Goal: Task Accomplishment & Management: Complete application form

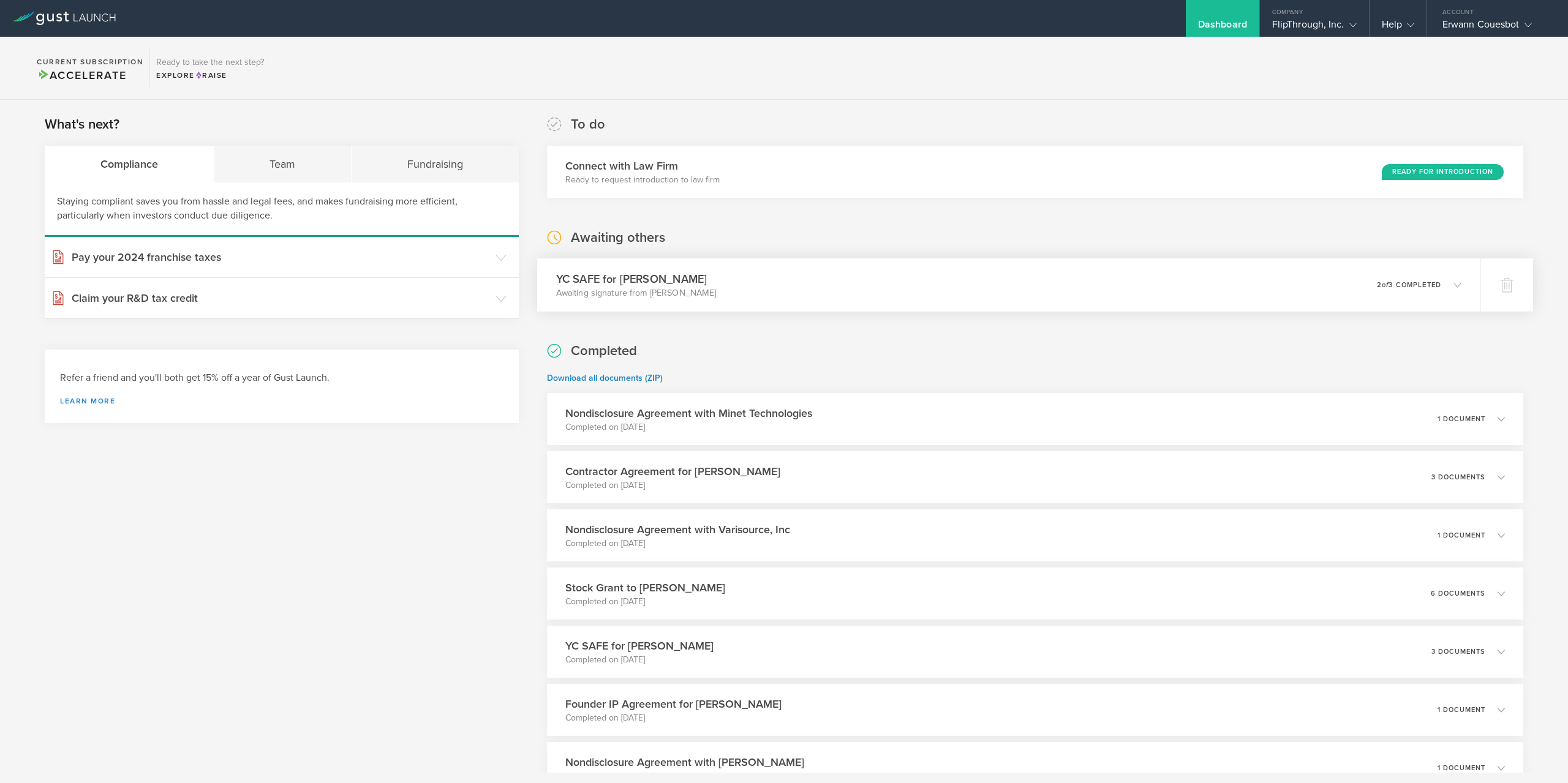
click at [1024, 273] on div "YC SAFE for [PERSON_NAME] Awaiting signature from [PERSON_NAME] 0 undeliverable…" at bounding box center [1008, 285] width 943 height 53
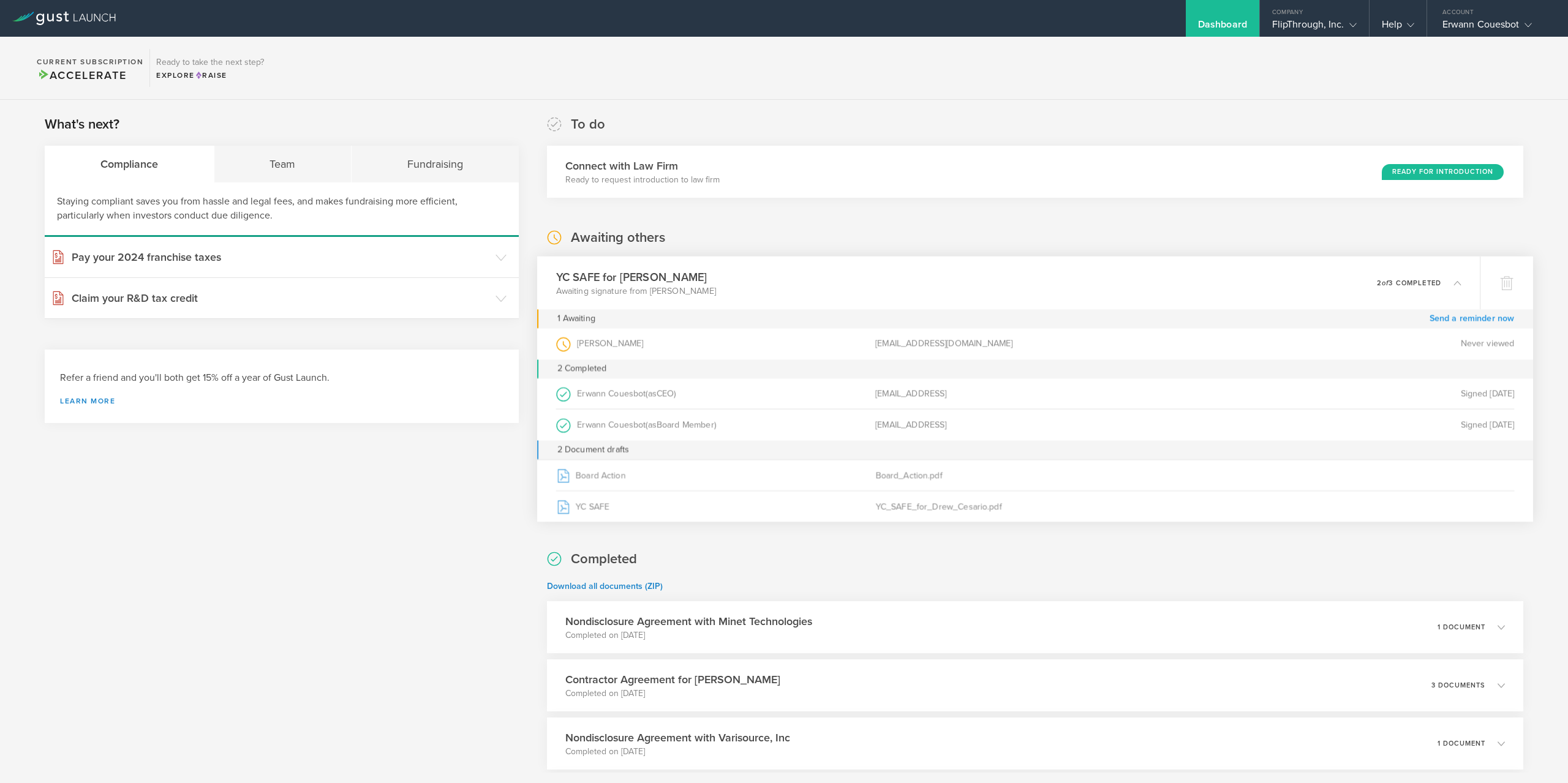
click at [1496, 321] on link "Send a reminder now" at bounding box center [1472, 319] width 85 height 19
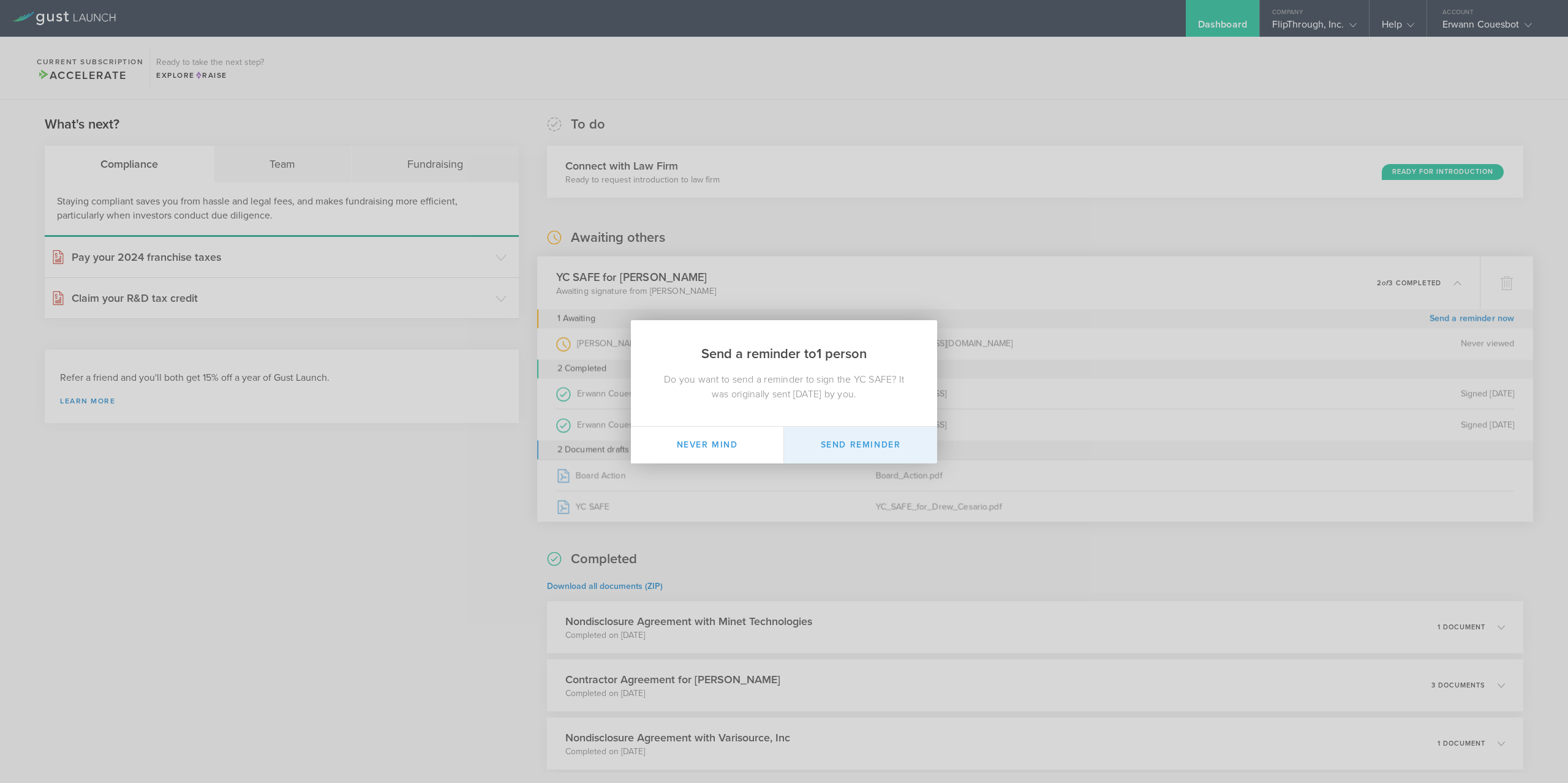
click at [860, 447] on button "Send Reminder" at bounding box center [861, 446] width 153 height 37
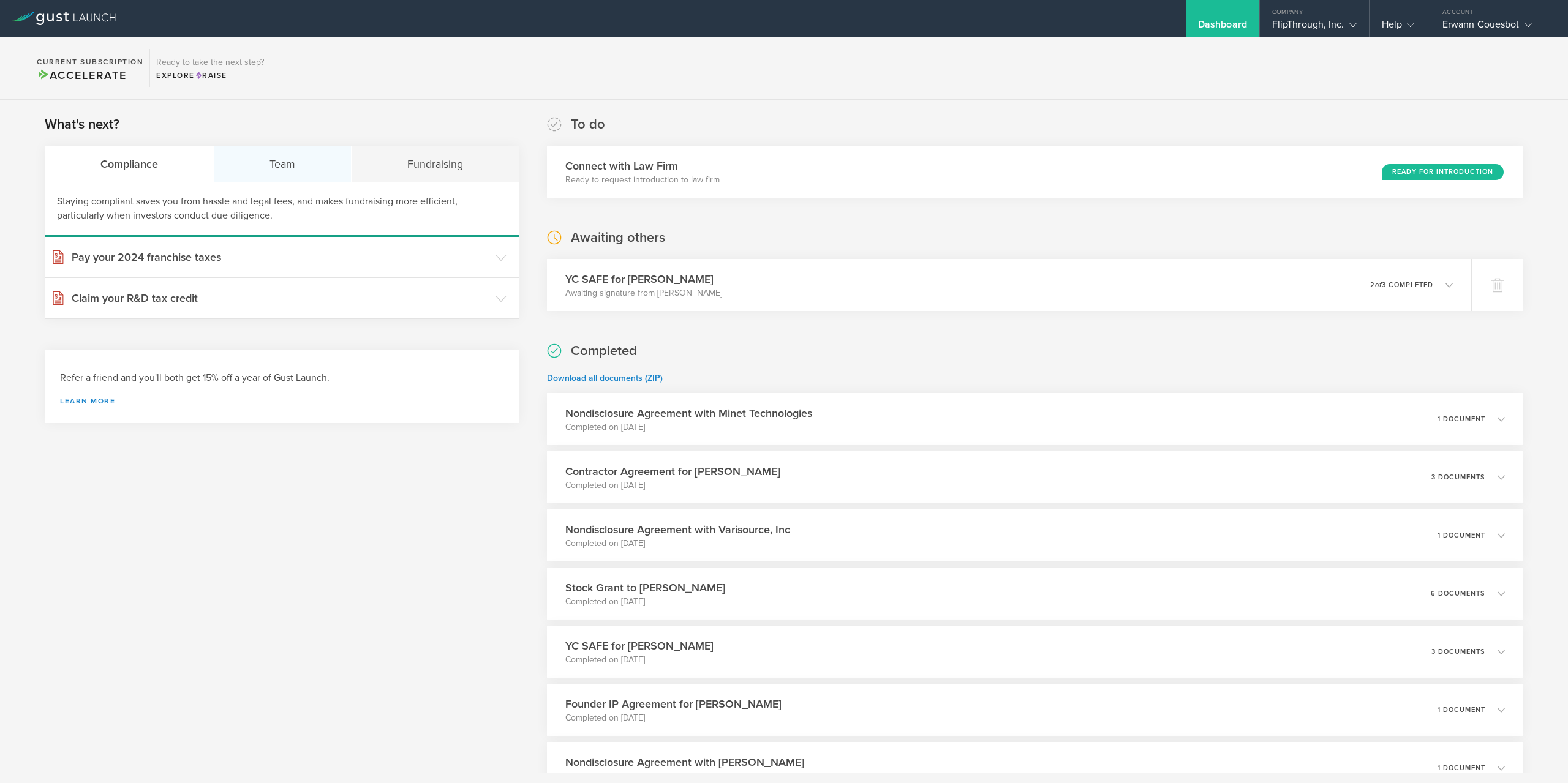
click at [292, 161] on div "Team" at bounding box center [283, 164] width 138 height 37
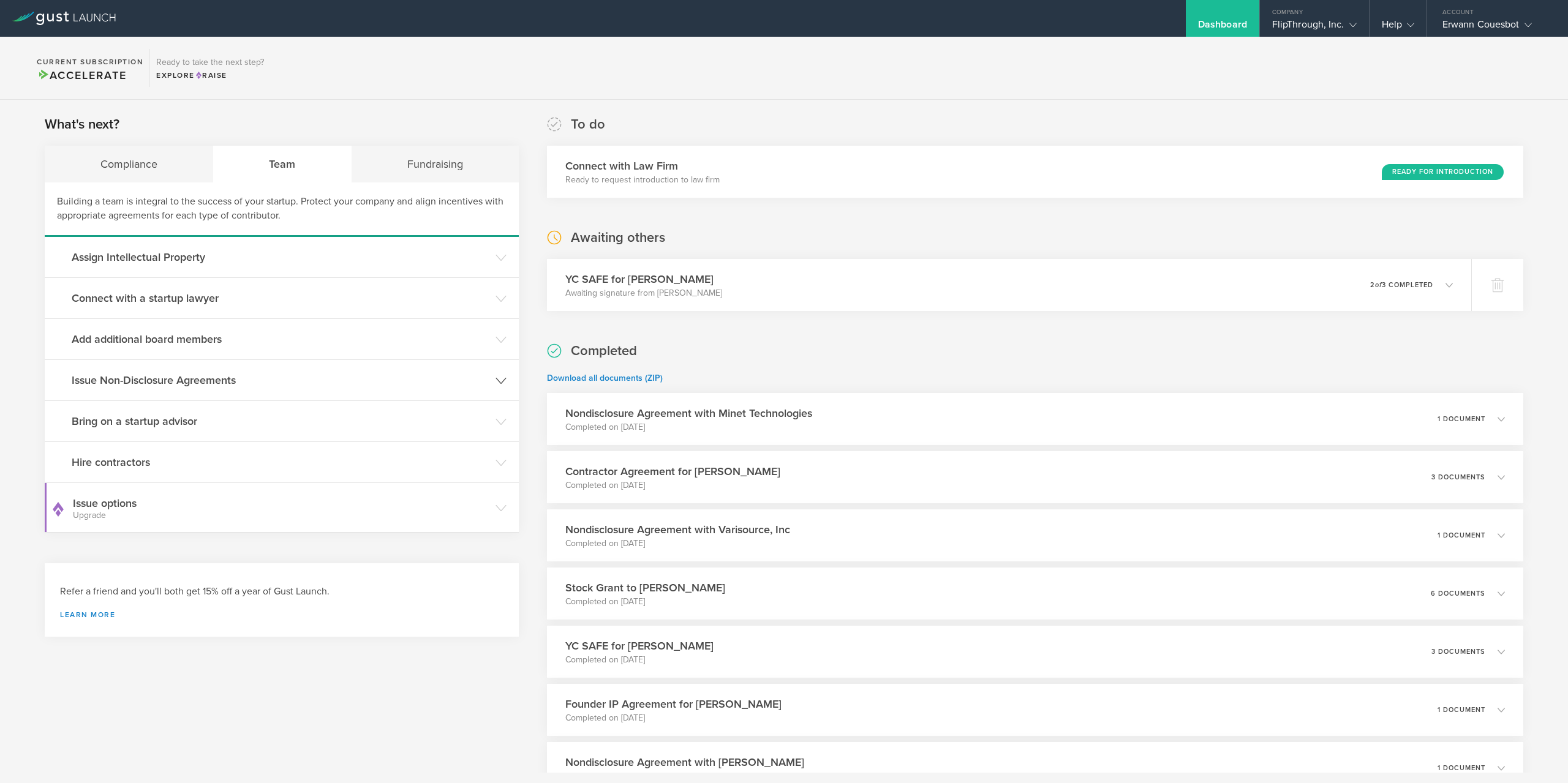
click at [502, 380] on icon at bounding box center [500, 380] width 11 height 11
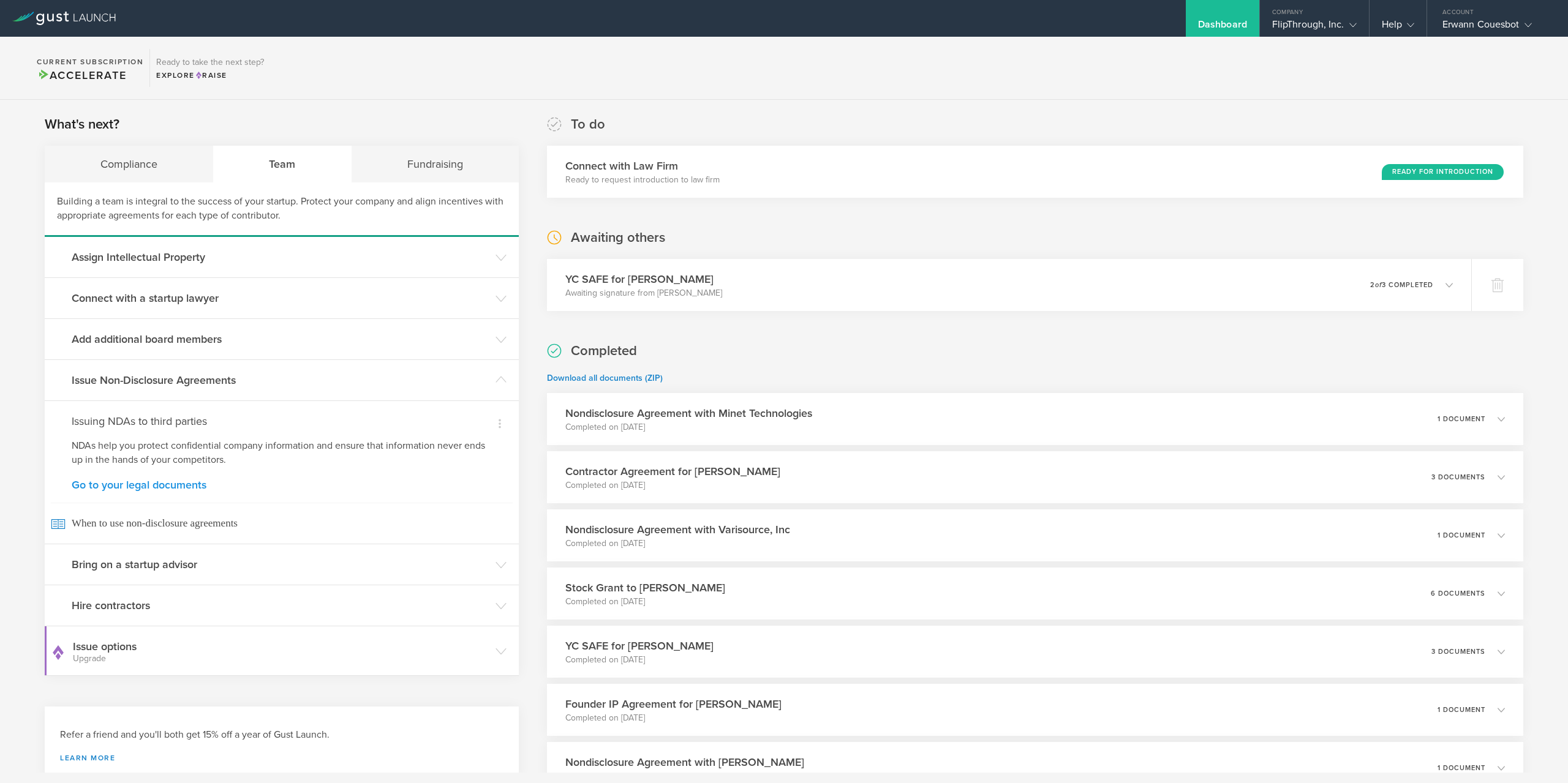
click at [185, 486] on link "Go to your legal documents" at bounding box center [282, 485] width 421 height 11
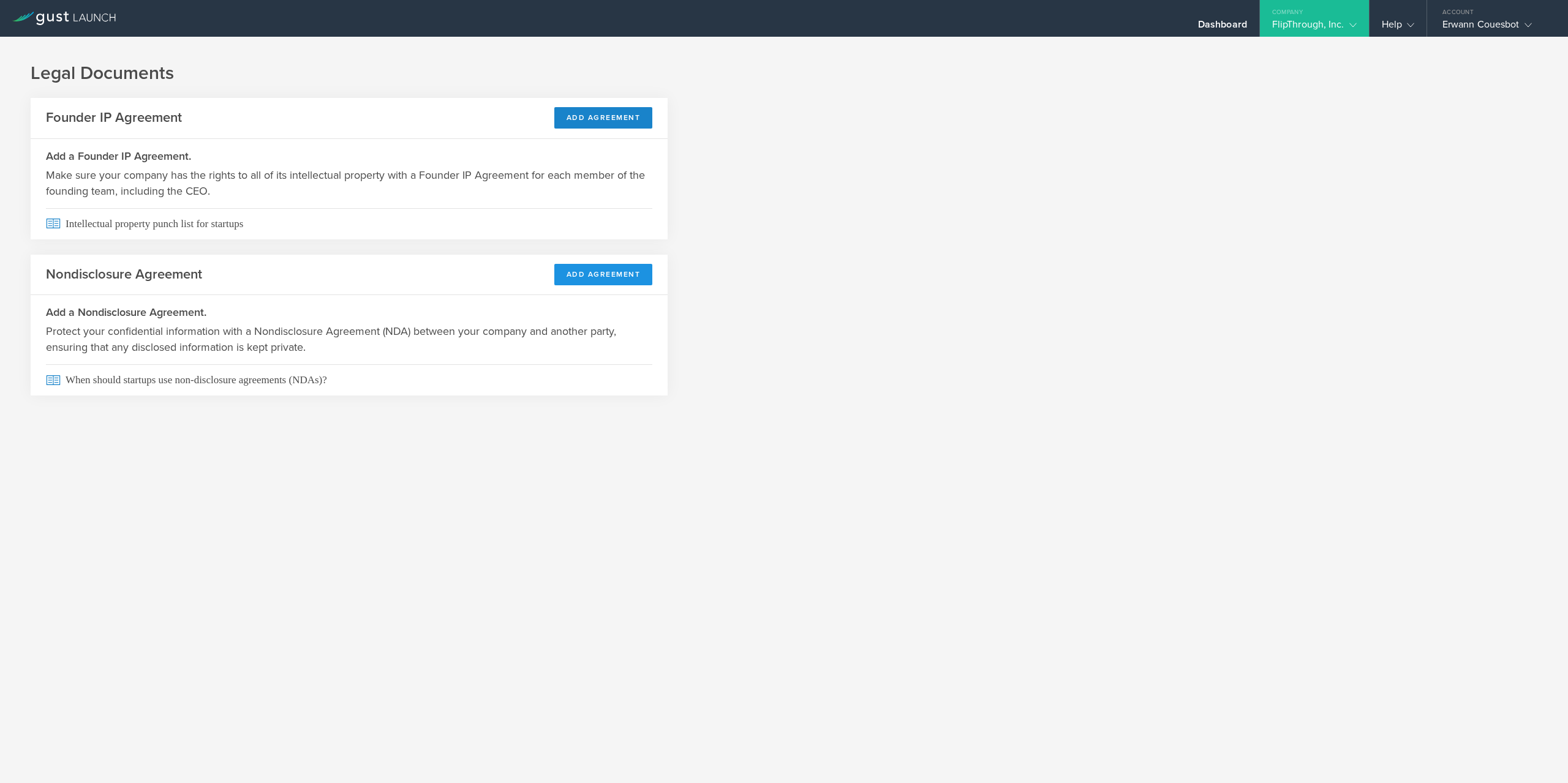
click at [612, 280] on button "Add Agreement" at bounding box center [604, 274] width 99 height 21
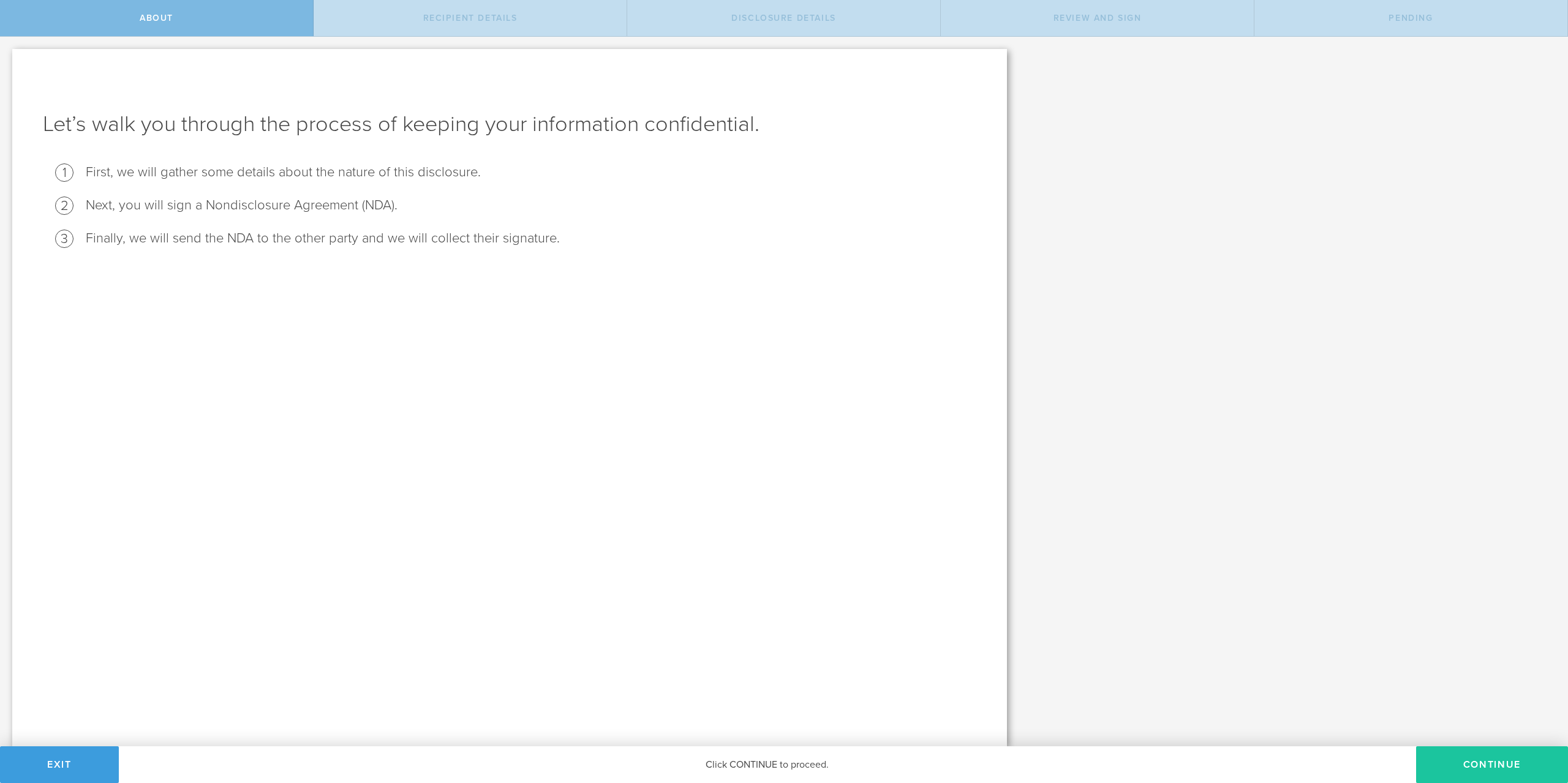
click at [1477, 762] on button "Continue" at bounding box center [1491, 765] width 152 height 37
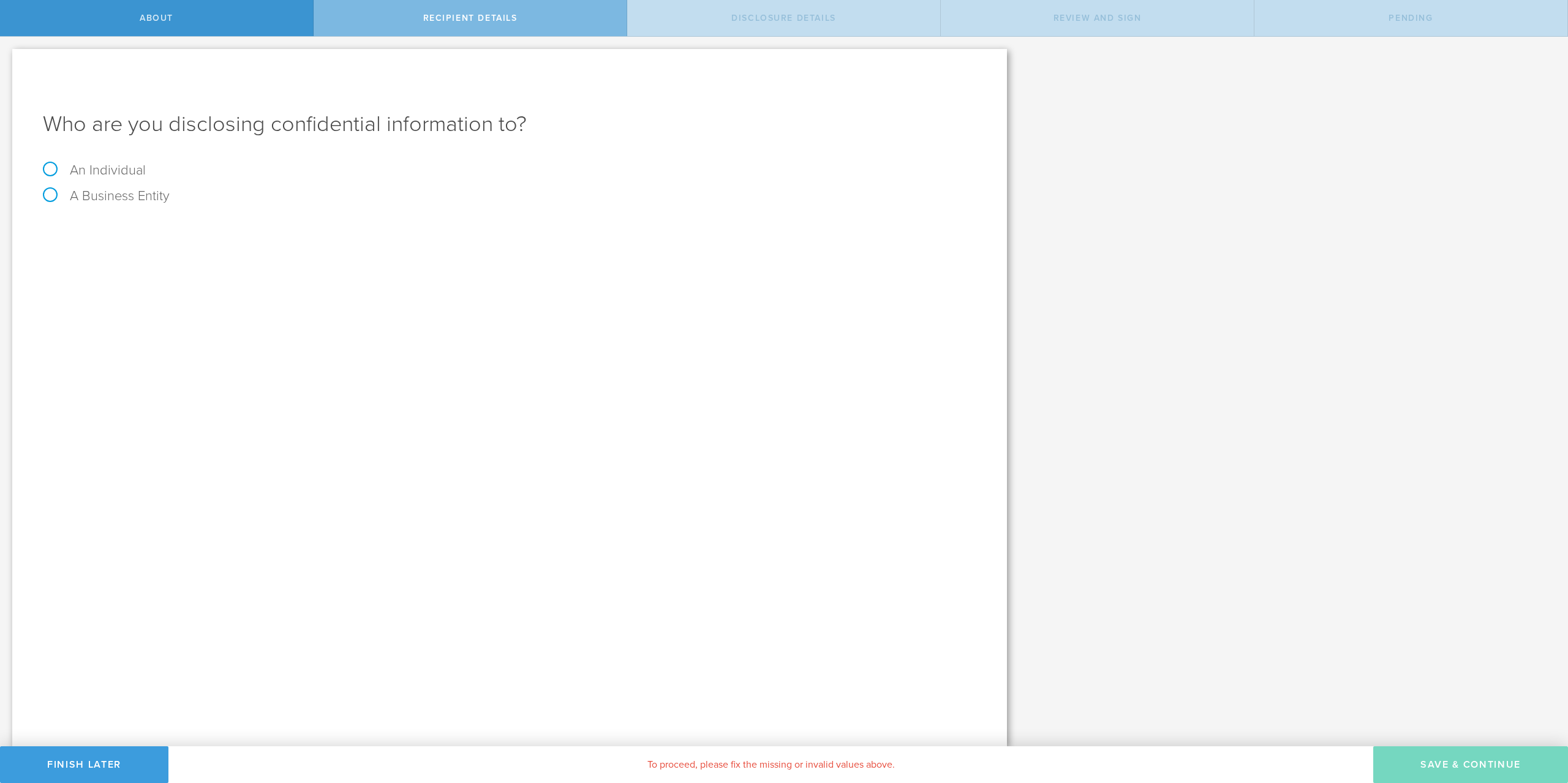
click at [56, 169] on label "An Individual" at bounding box center [94, 170] width 103 height 16
click at [8, 56] on input "An Individual" at bounding box center [4, 47] width 8 height 19
radio input "true"
click at [191, 218] on div "Name The first and last name of the person that you are disclosing confidential…" at bounding box center [509, 228] width 933 height 25
click at [198, 231] on input "text" at bounding box center [555, 230] width 841 height 18
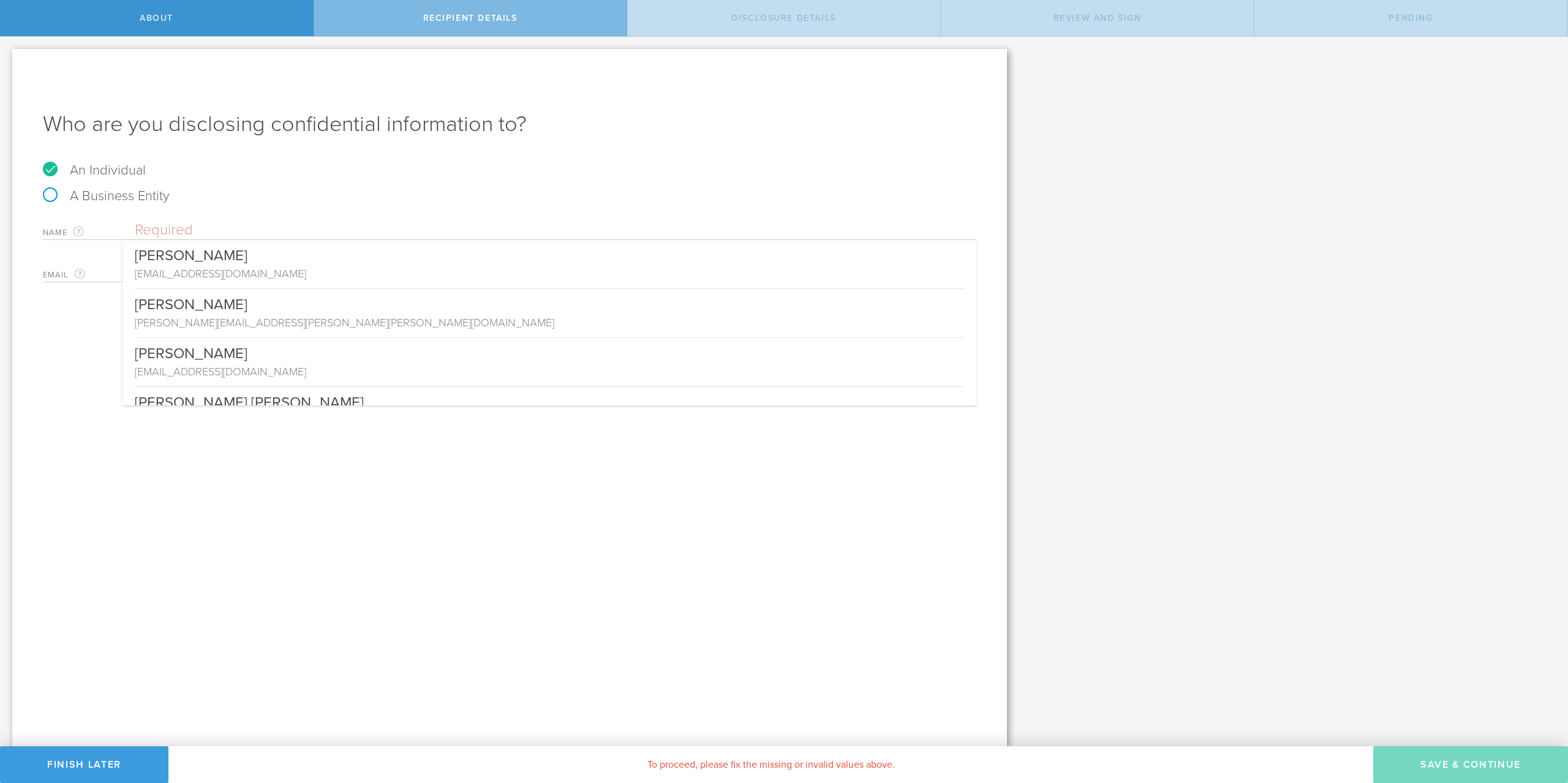
paste input "Erik Shea <erik.t.shea@gmail.com>"
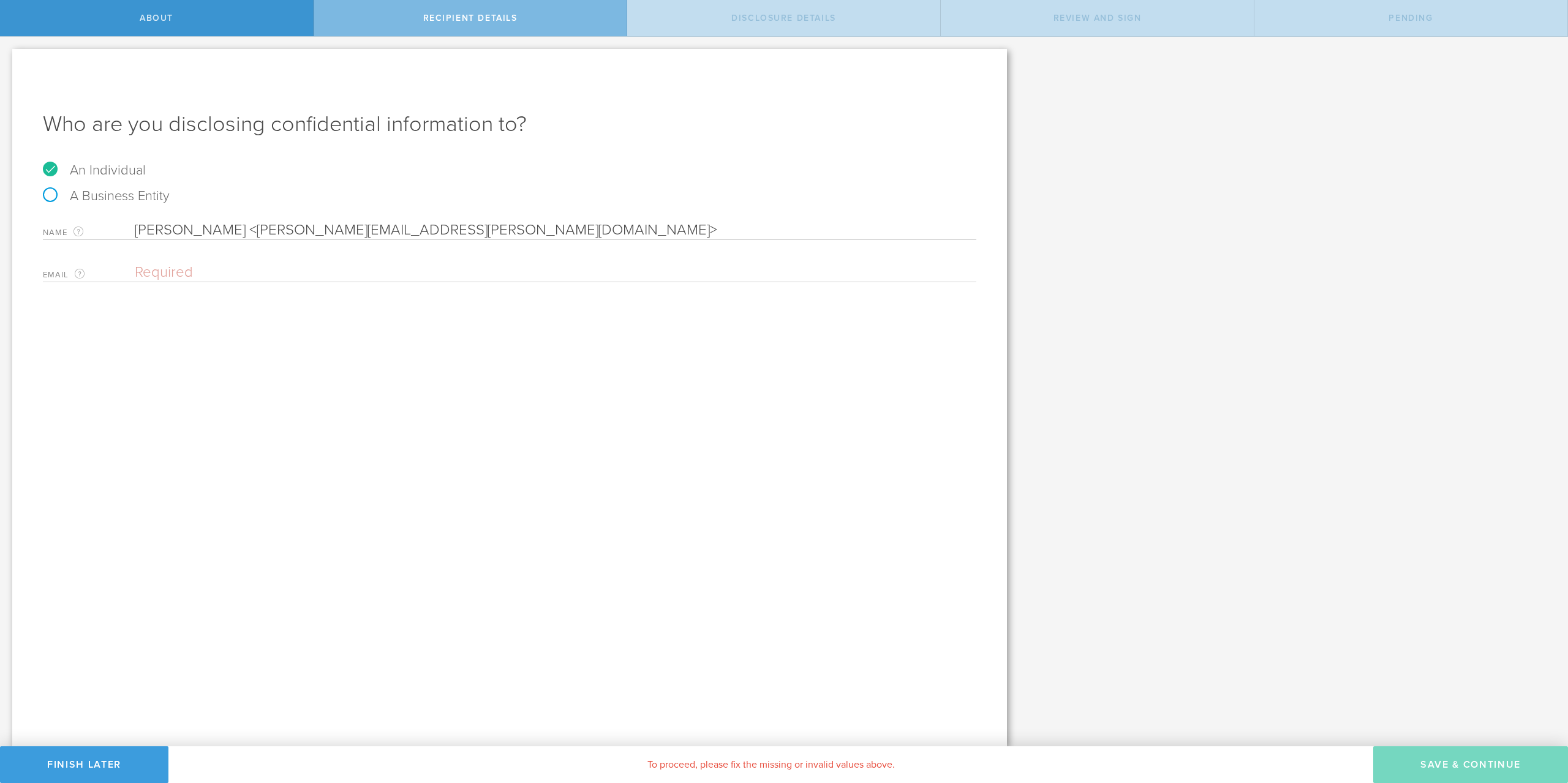
type input "Erik Shea <erik.t.shea@gmail.com>"
click at [187, 263] on div "Email The email address of the person that you are disclosing confidential info…" at bounding box center [509, 269] width 933 height 25
click at [189, 272] on input "email" at bounding box center [552, 272] width 835 height 18
paste input "Erik Shea <erik.t.shea@gmail.com>"
drag, startPoint x: 207, startPoint y: 270, endPoint x: -12, endPoint y: 261, distance: 219.2
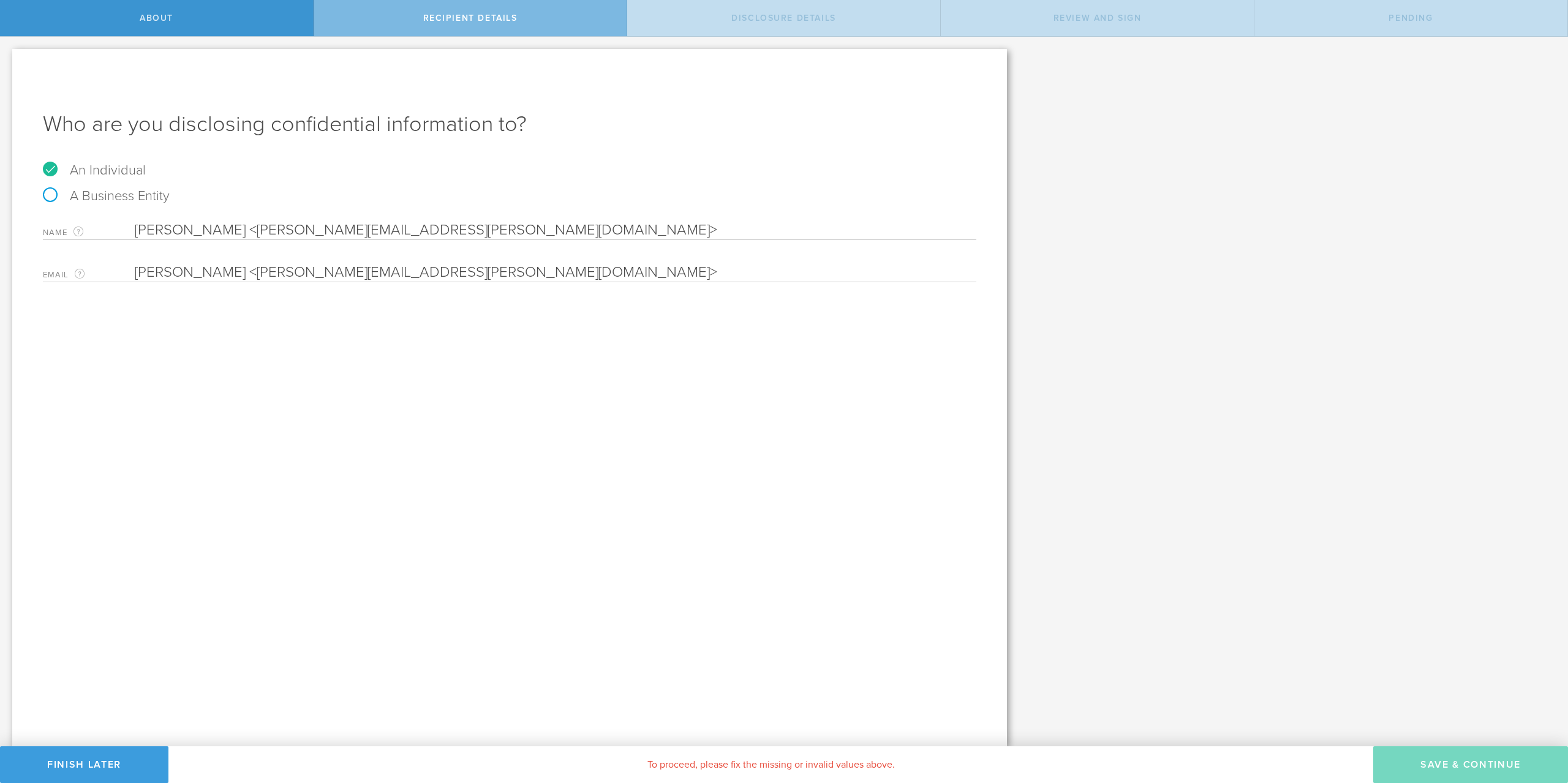
click at [135, 264] on input "Erik Shea <erik.t.shea@gmail.com>" at bounding box center [552, 272] width 835 height 18
drag, startPoint x: 307, startPoint y: 261, endPoint x: 310, endPoint y: 278, distance: 17.3
click at [307, 264] on div "Email The email address of the person that you are disclosing confidential info…" at bounding box center [509, 269] width 933 height 25
drag, startPoint x: 312, startPoint y: 279, endPoint x: 309, endPoint y: 269, distance: 10.4
click at [312, 274] on input "erik.t.shea@gmail.com>" at bounding box center [552, 272] width 835 height 18
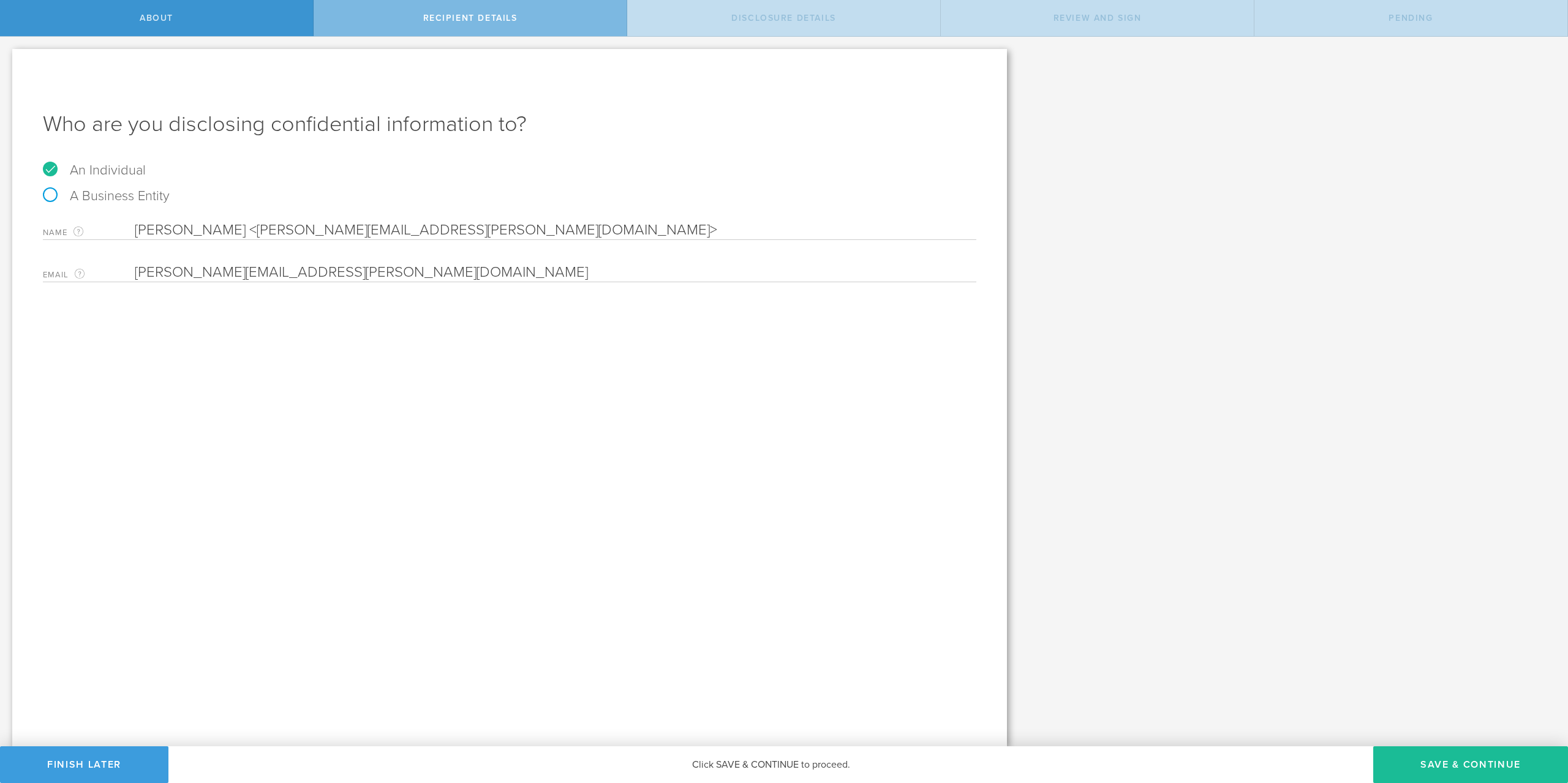
type input "[PERSON_NAME][EMAIL_ADDRESS][PERSON_NAME][DOMAIN_NAME]"
drag, startPoint x: 195, startPoint y: 226, endPoint x: 860, endPoint y: 209, distance: 665.2
click at [860, 221] on input "Erik Shea <erik.t.shea@gmail.com>" at bounding box center [555, 230] width 841 height 18
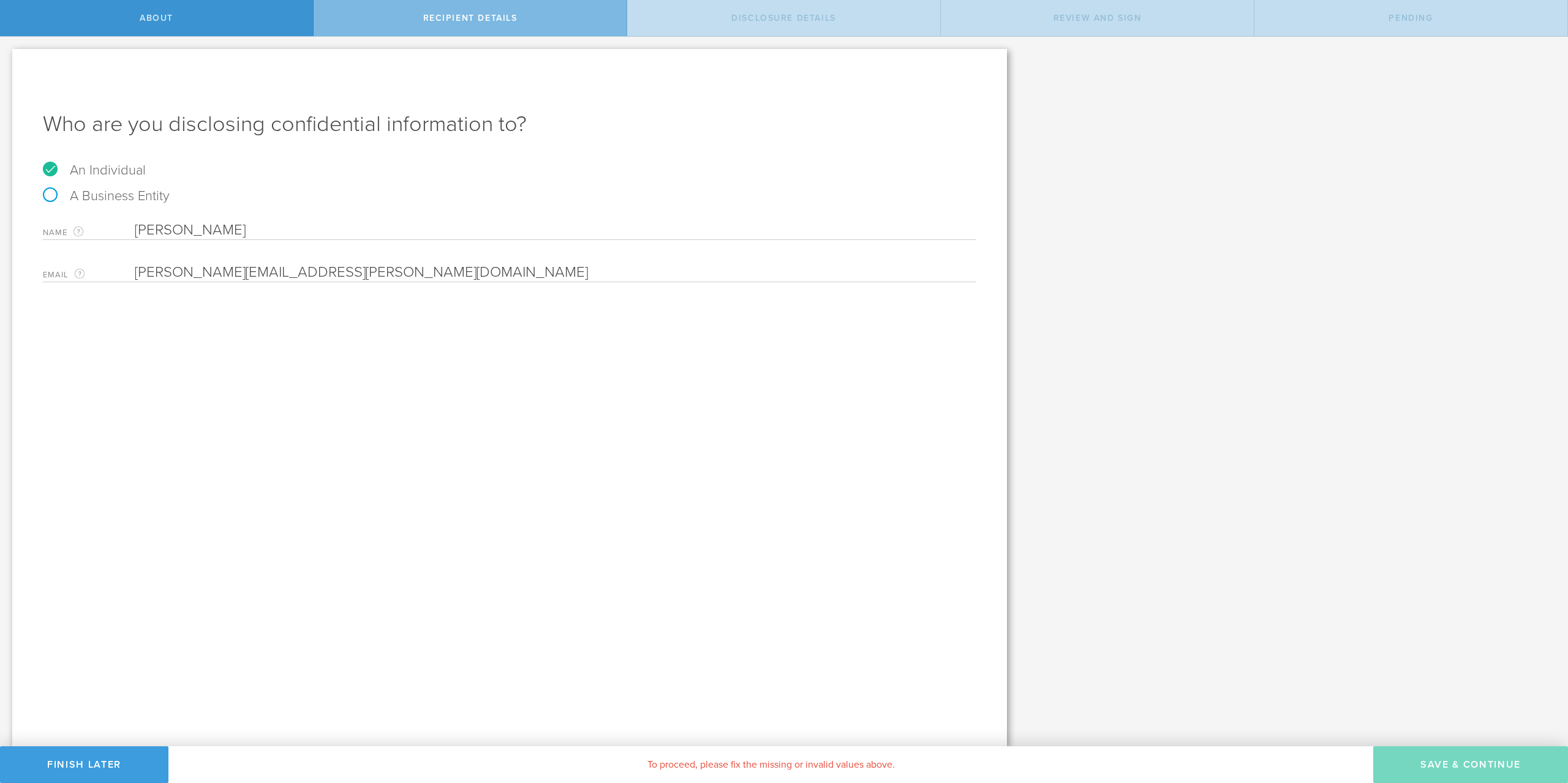
type input "[PERSON_NAME]"
click at [342, 265] on input "email" at bounding box center [552, 272] width 835 height 18
click at [235, 274] on input "email" at bounding box center [552, 272] width 835 height 18
paste input "Erik Shea <erik.t.shea@gmail.com>"
drag, startPoint x: 204, startPoint y: 270, endPoint x: -104, endPoint y: 263, distance: 308.1
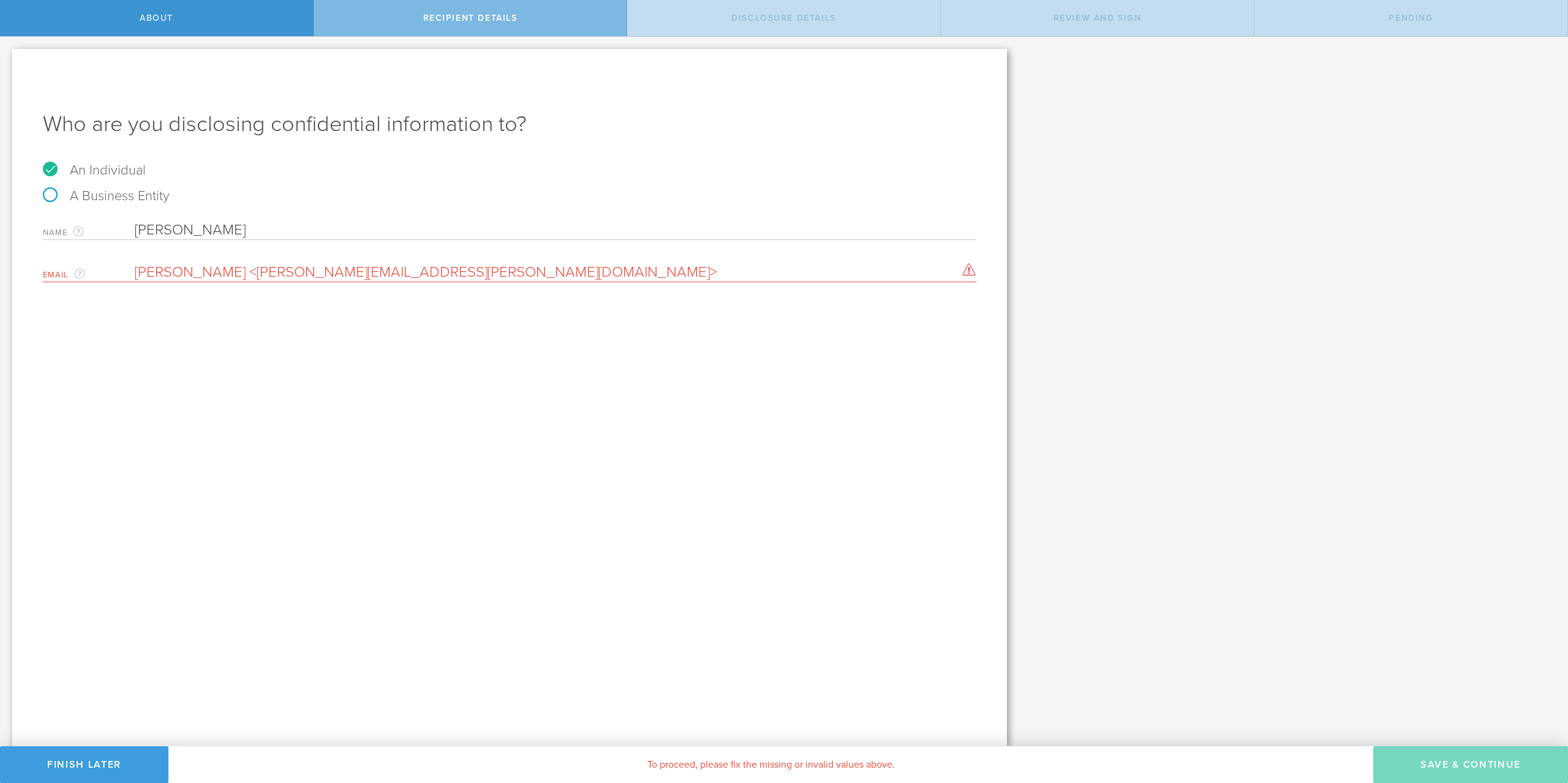
click at [135, 264] on input "Erik Shea <erik.t.shea@gmail.com>" at bounding box center [552, 272] width 835 height 18
click at [302, 271] on input "erik.t.shea@gmail.com>" at bounding box center [552, 272] width 835 height 18
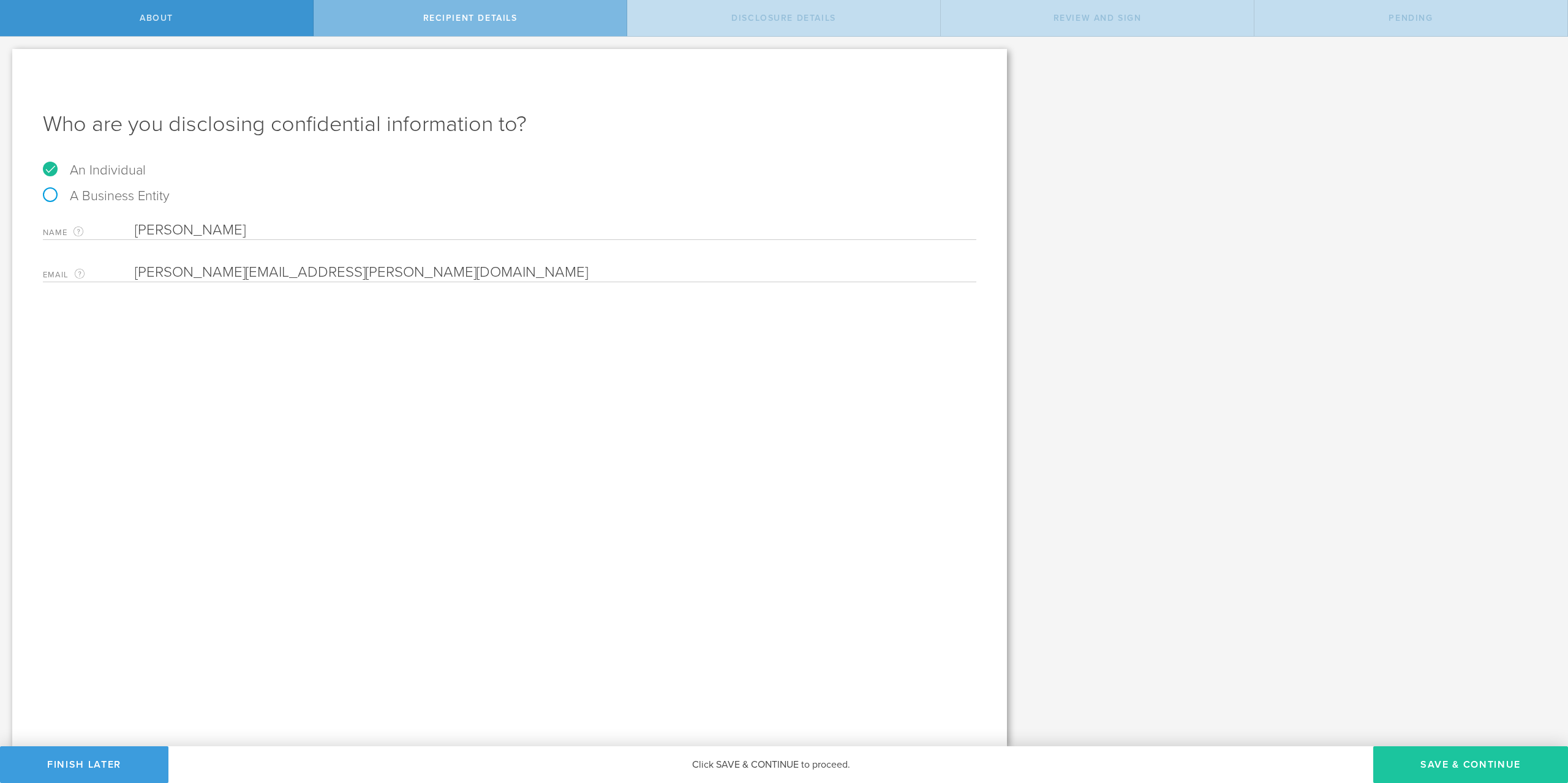
type input "[PERSON_NAME][EMAIL_ADDRESS][PERSON_NAME][DOMAIN_NAME]"
click at [1431, 767] on button "Save & Continue" at bounding box center [1470, 765] width 195 height 37
select select "string:5 years"
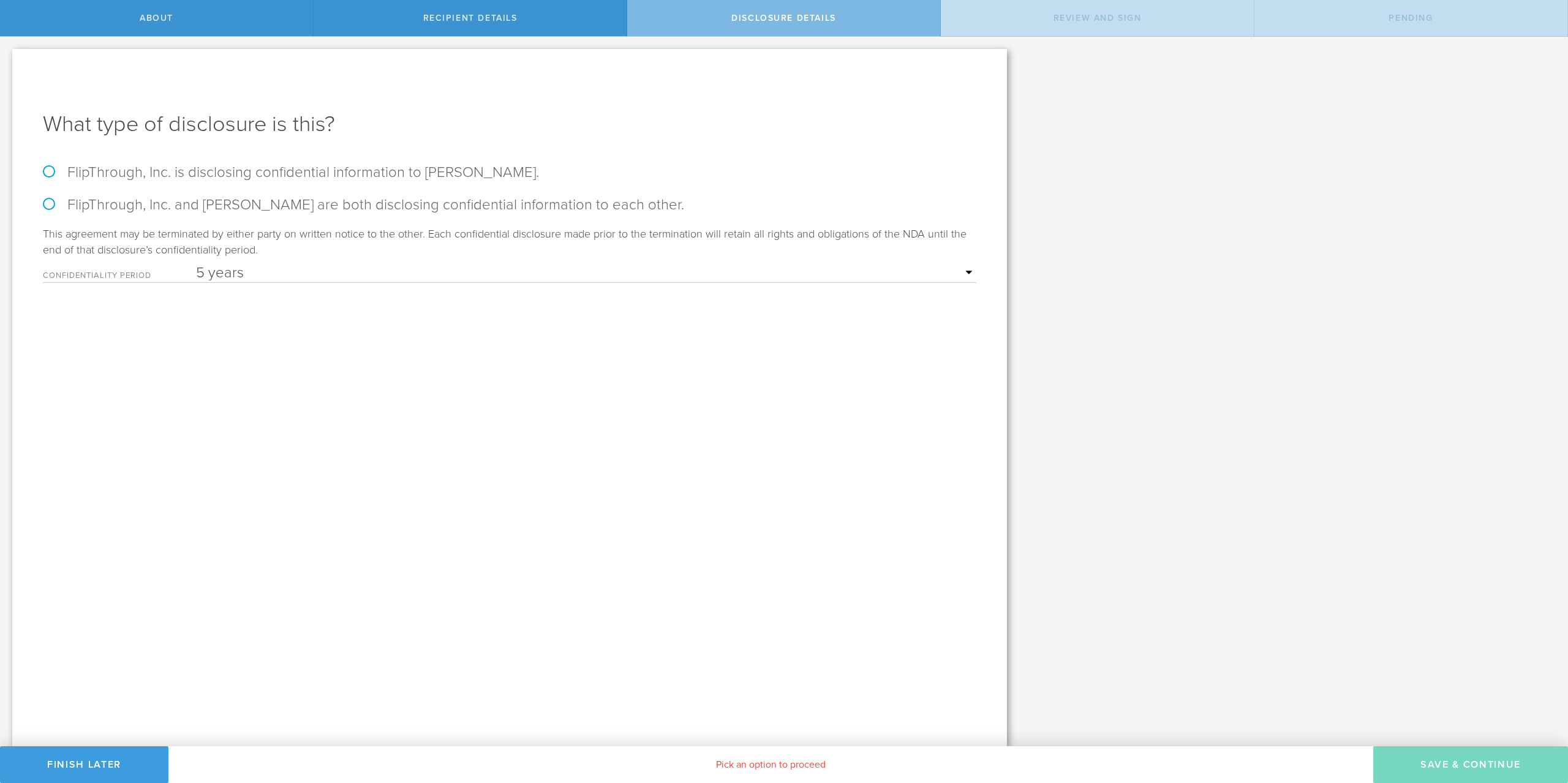
click at [47, 201] on label "FlipThrough, Inc. and Erik Shea are both disclosing confidential information to…" at bounding box center [509, 204] width 933 height 17
click at [47, 204] on label "FlipThrough, Inc. and Erik Shea are both disclosing confidential information to…" at bounding box center [509, 204] width 933 height 17
click at [8, 62] on input "FlipThrough, Inc. and Erik Shea are both disclosing confidential information to…" at bounding box center [4, 49] width 8 height 26
radio input "true"
click at [1447, 762] on button "Save & Continue" at bounding box center [1470, 765] width 195 height 37
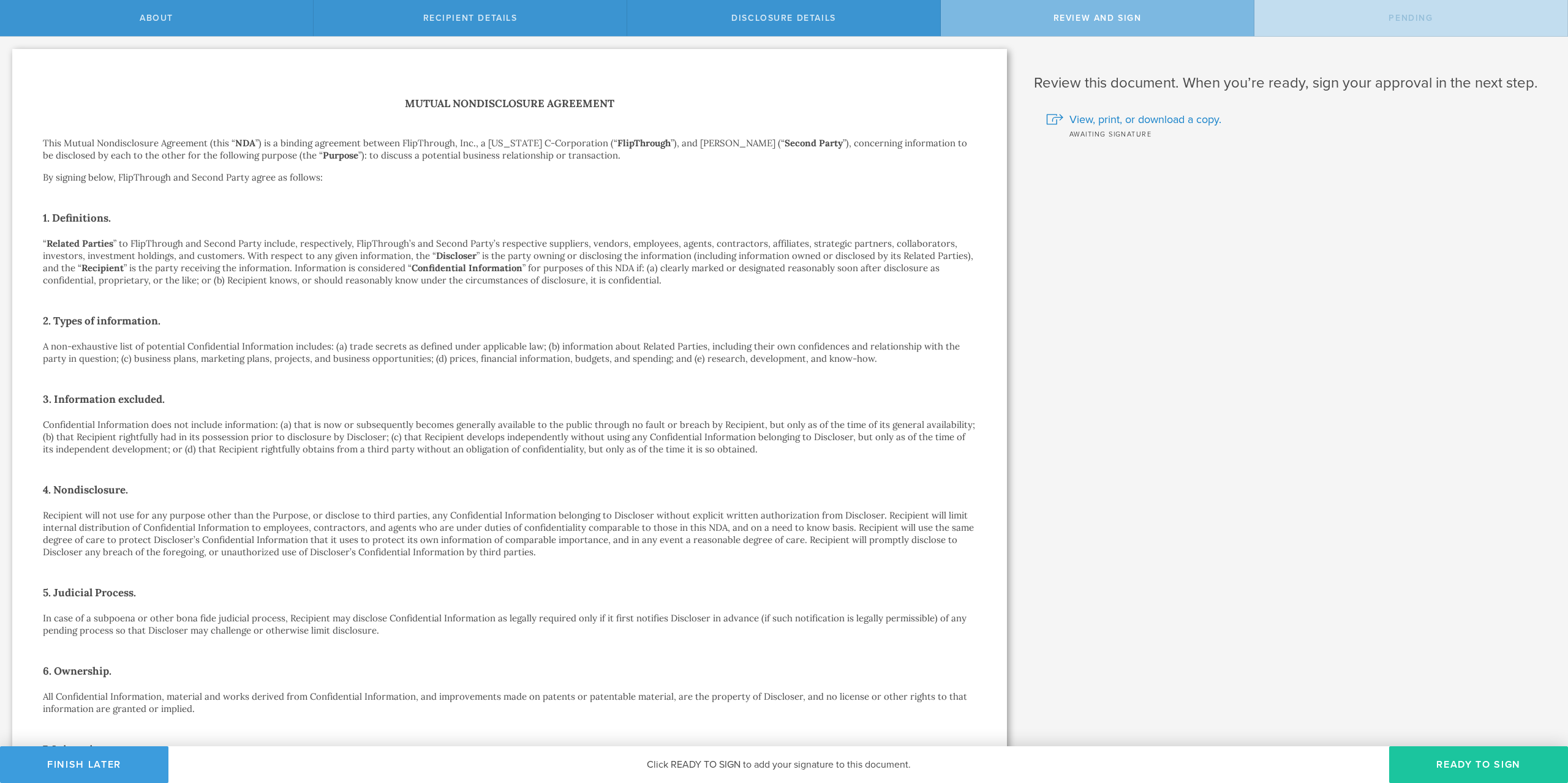
click at [1483, 778] on button "Ready to Sign" at bounding box center [1478, 765] width 179 height 37
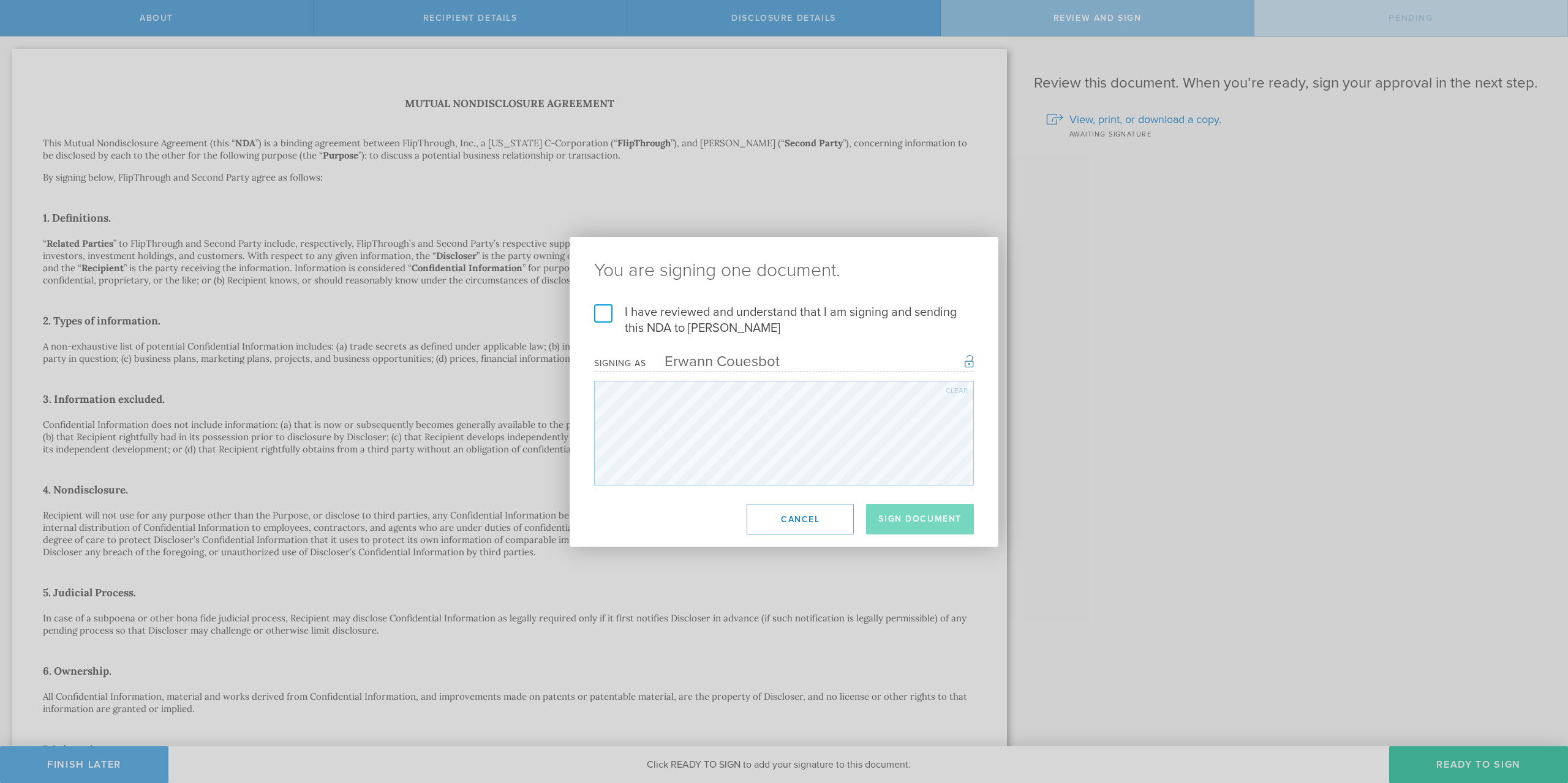
click at [609, 308] on label "I have reviewed and understand that I am signing and sending this NDA to Erik S…" at bounding box center [784, 320] width 380 height 32
click at [0, 0] on input "I have reviewed and understand that I am signing and sending this NDA to Erik S…" at bounding box center [0, 0] width 0 height 0
click at [945, 517] on button "Sign Document" at bounding box center [920, 519] width 108 height 31
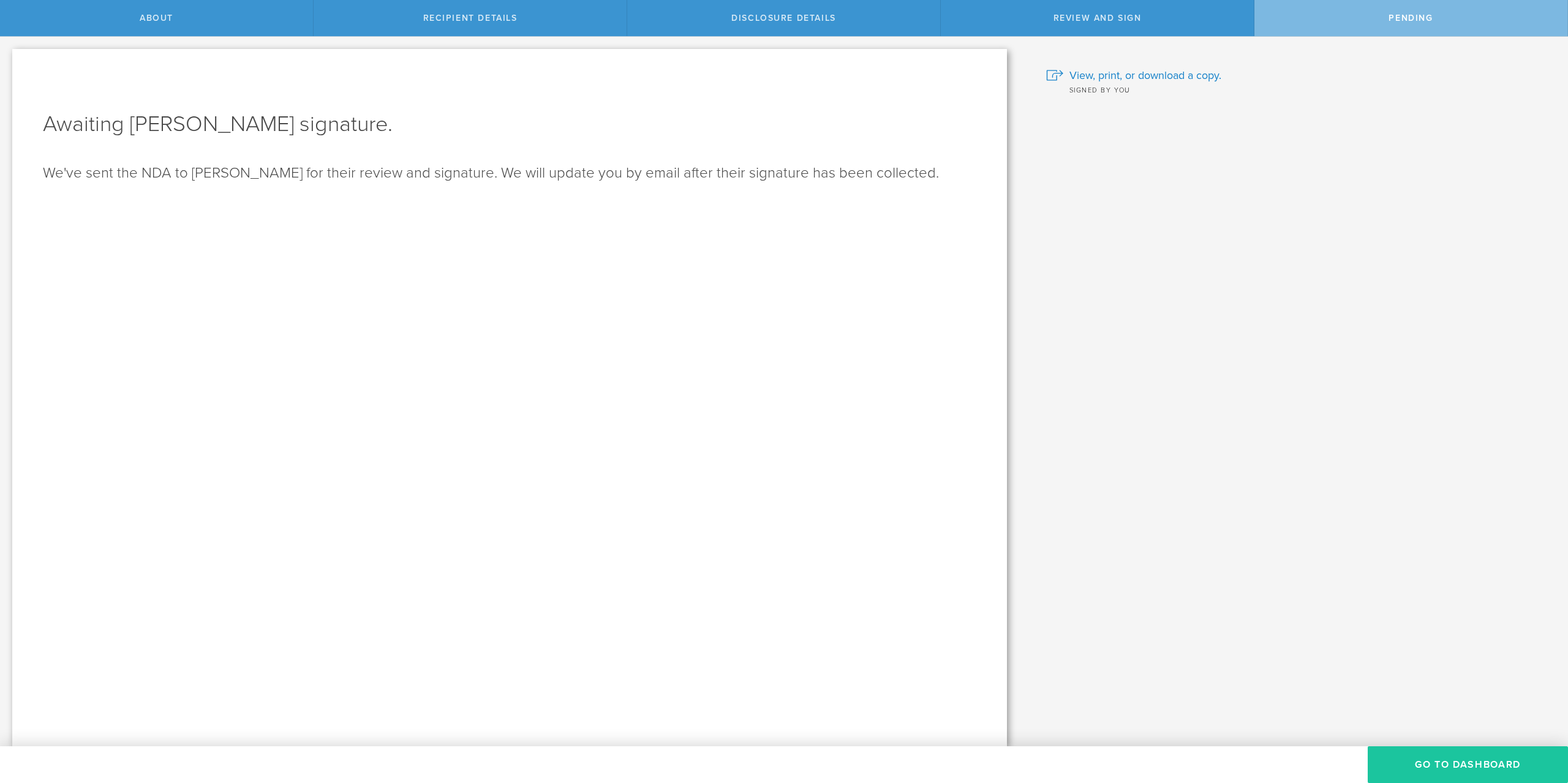
click at [1414, 769] on button "Go to dashboard" at bounding box center [1467, 765] width 201 height 37
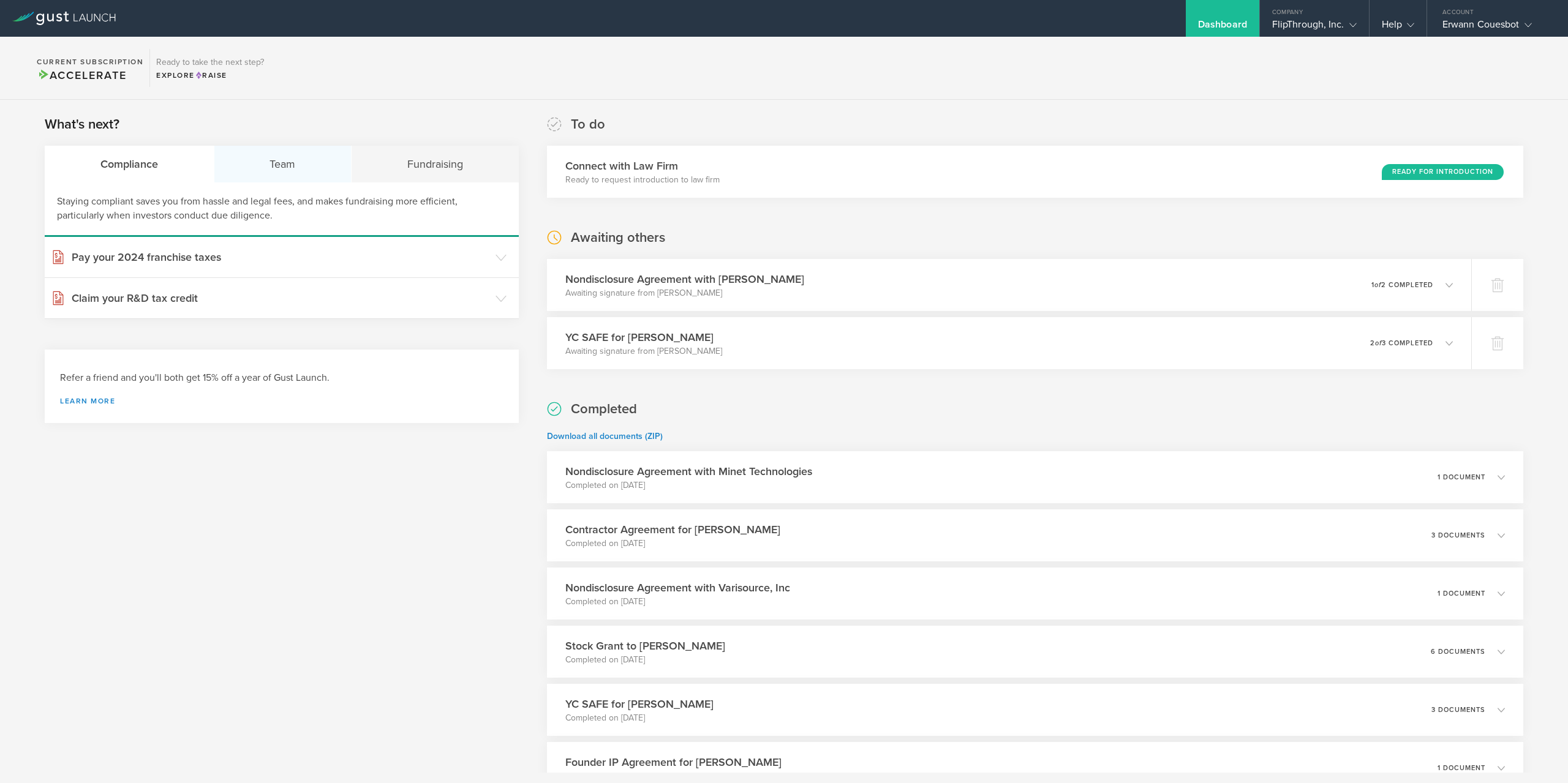
click at [254, 168] on div "Team" at bounding box center [283, 164] width 138 height 37
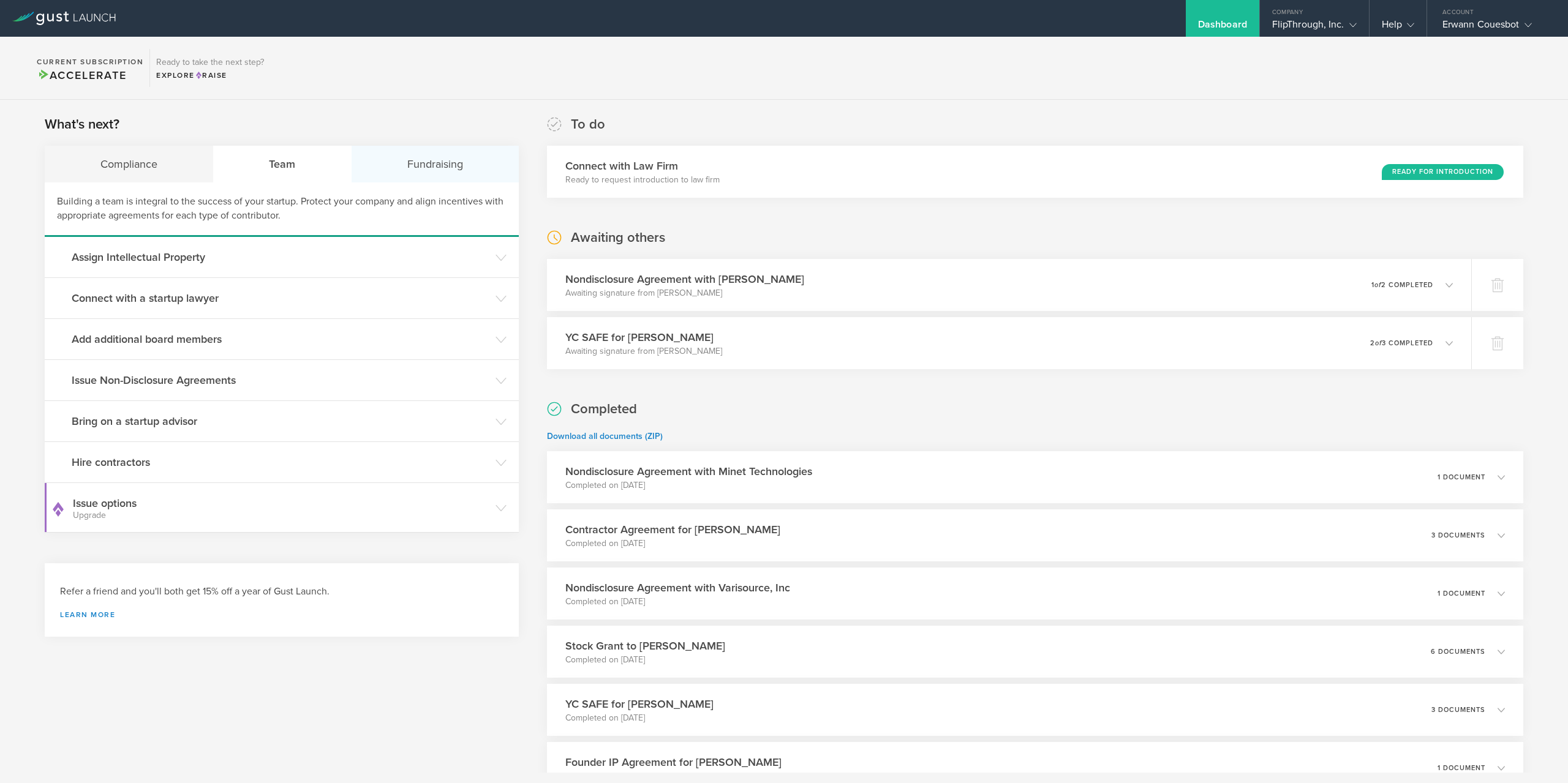
click at [417, 159] on div "Fundraising" at bounding box center [435, 164] width 168 height 37
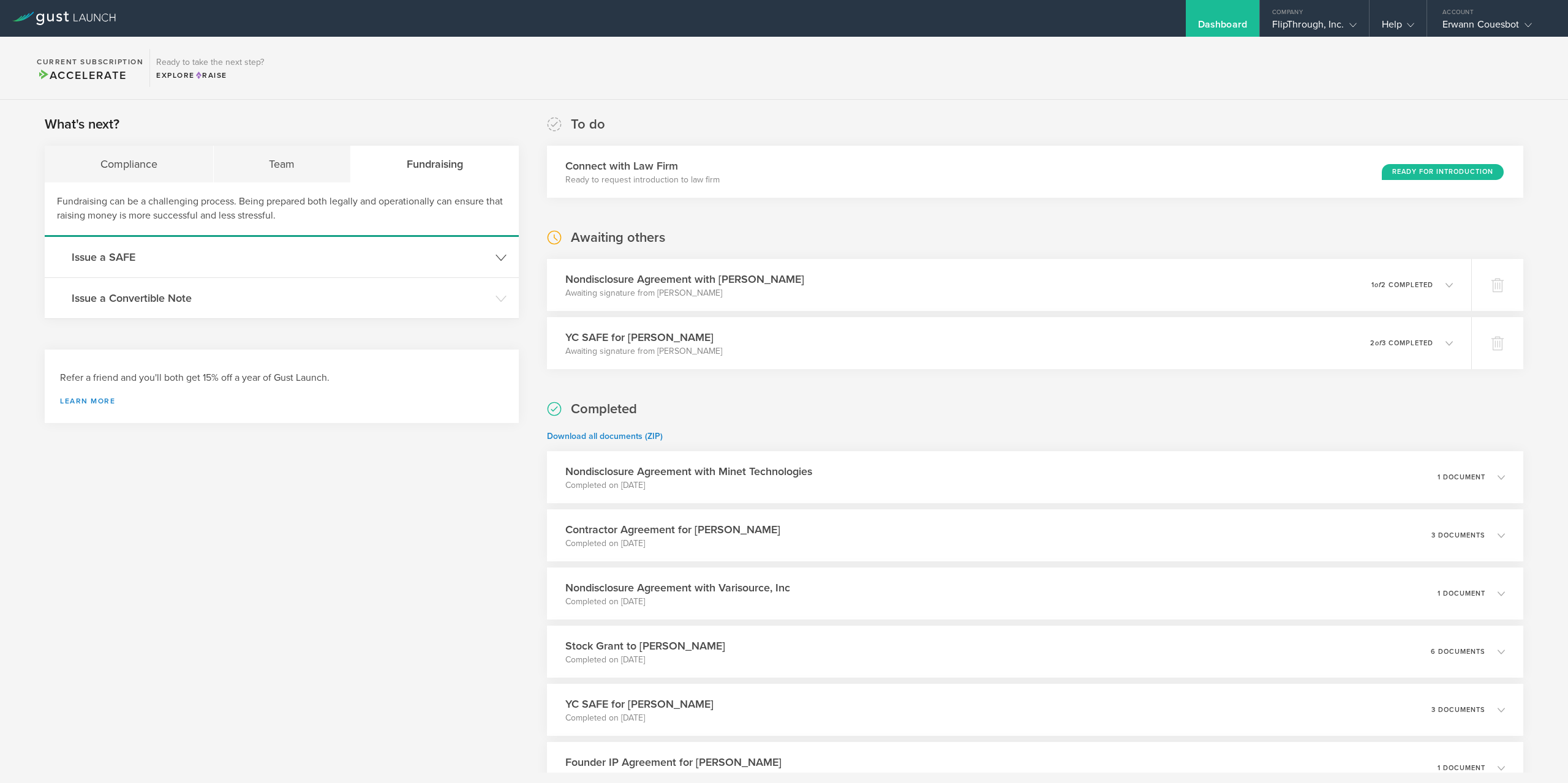
click at [165, 267] on header "Issue a SAFE" at bounding box center [281, 258] width 474 height 41
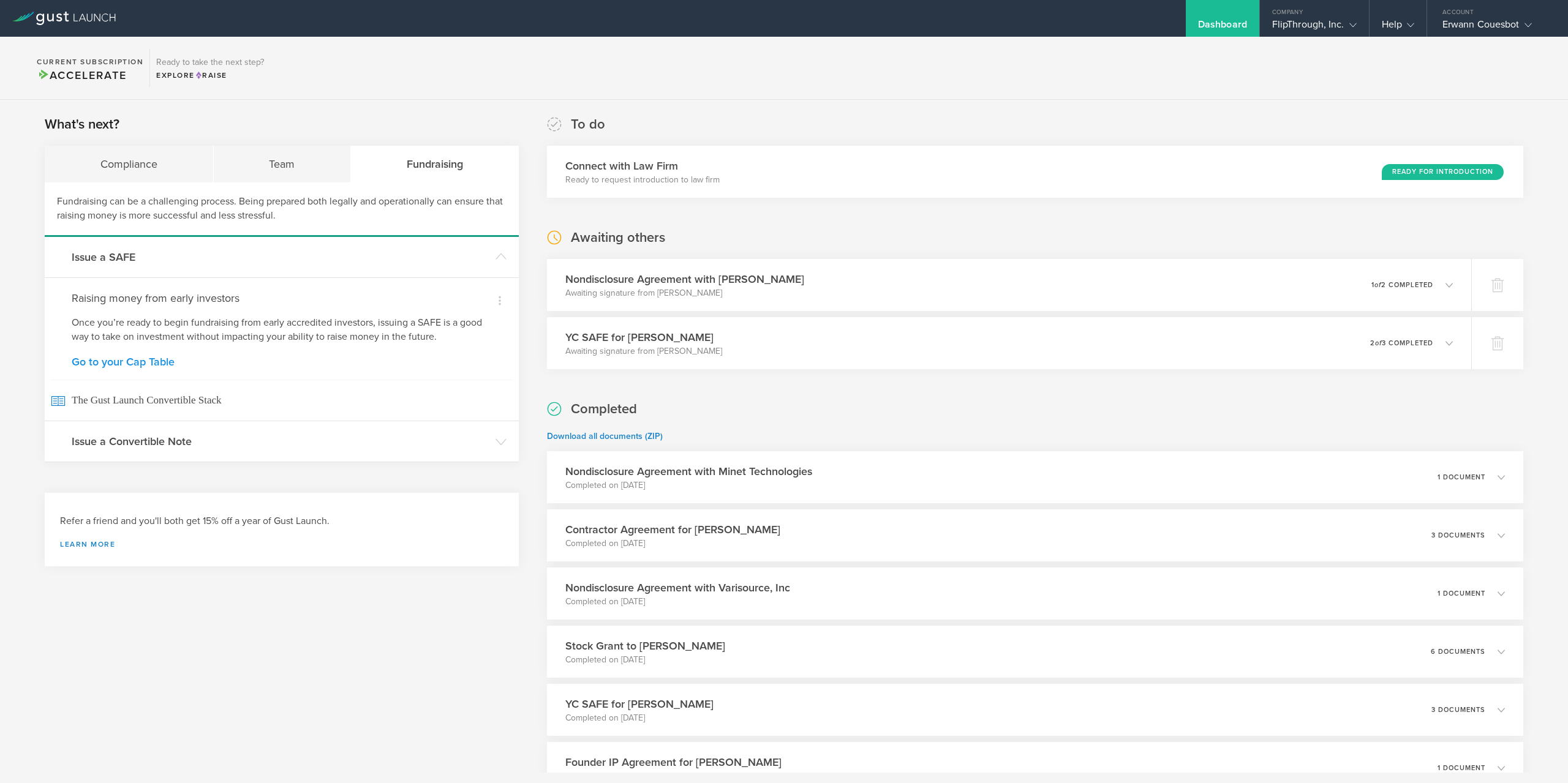
click at [122, 359] on link "Go to your Cap Table" at bounding box center [282, 361] width 421 height 11
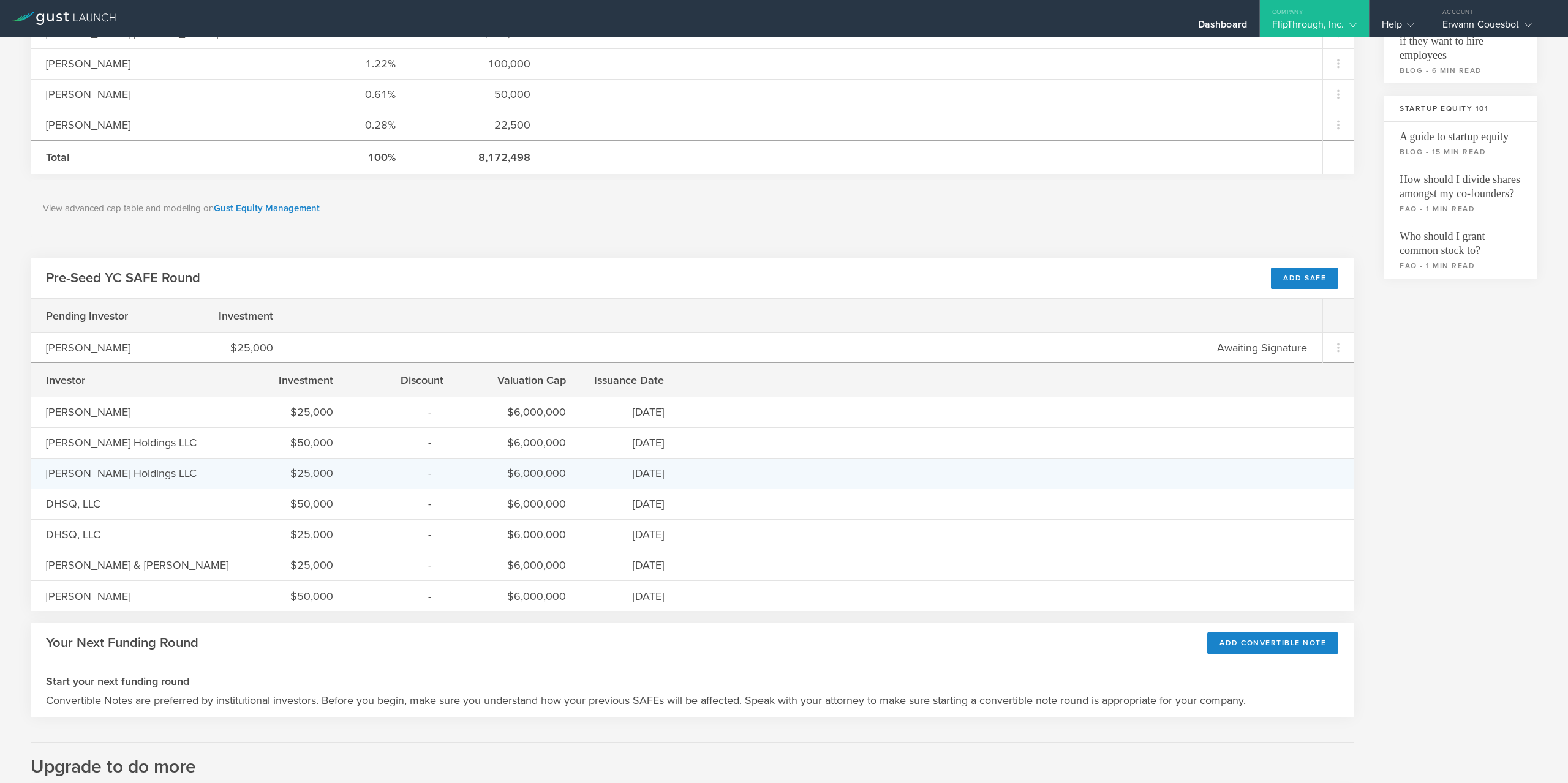
scroll to position [404, 0]
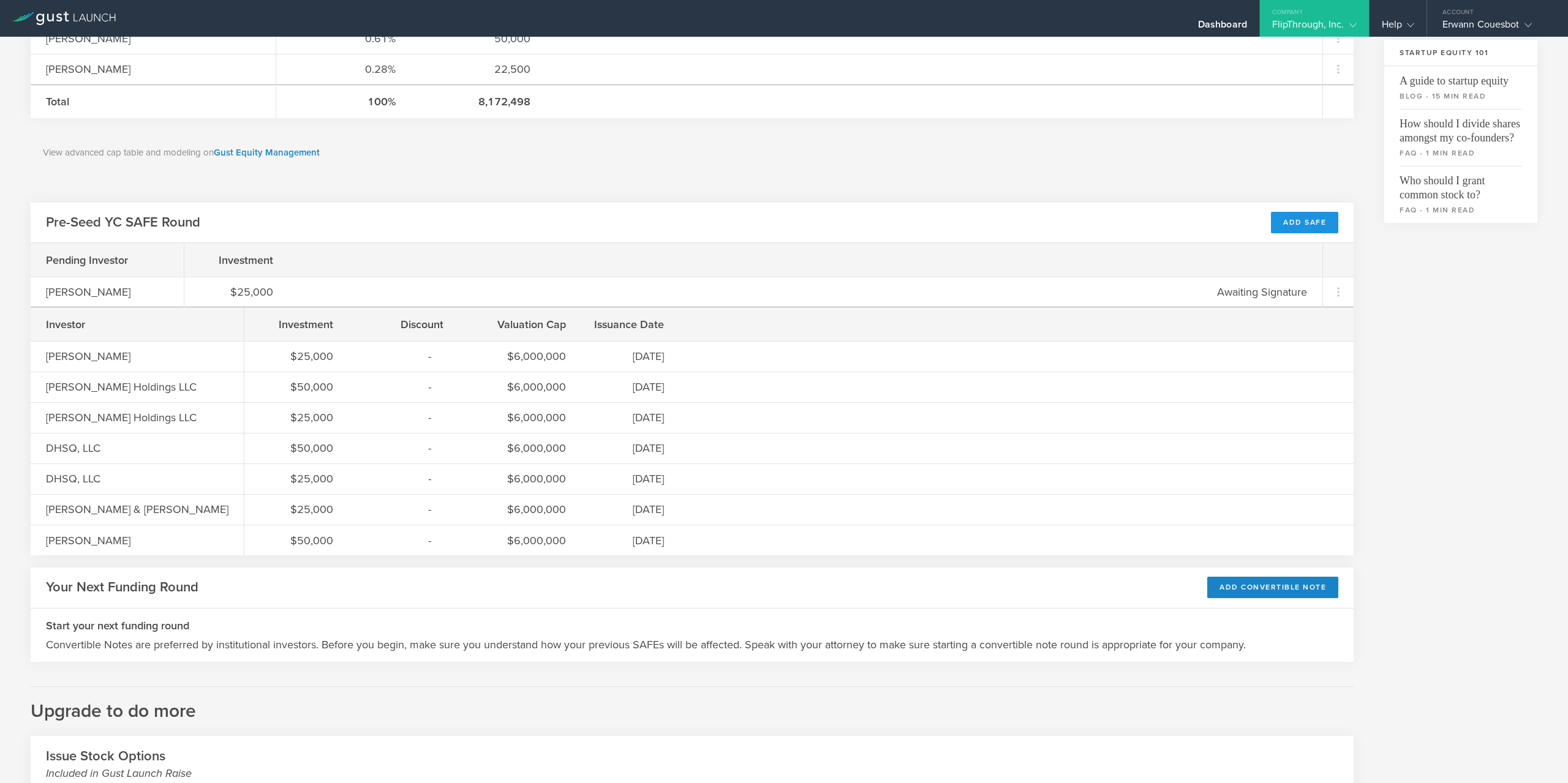
click at [1300, 222] on div "Add SAFE" at bounding box center [1304, 223] width 68 height 21
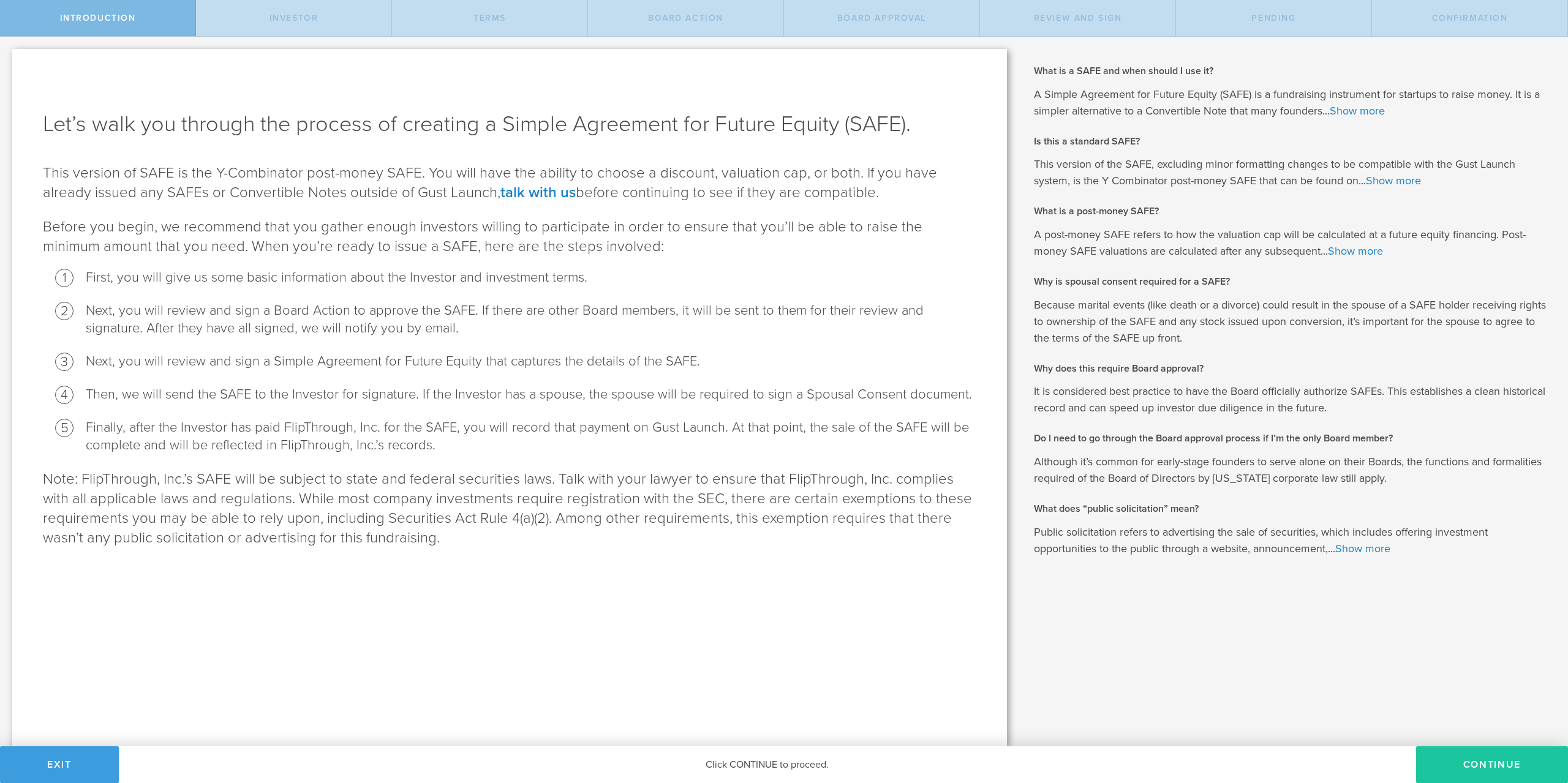
click at [1488, 768] on button "Continue" at bounding box center [1491, 765] width 152 height 37
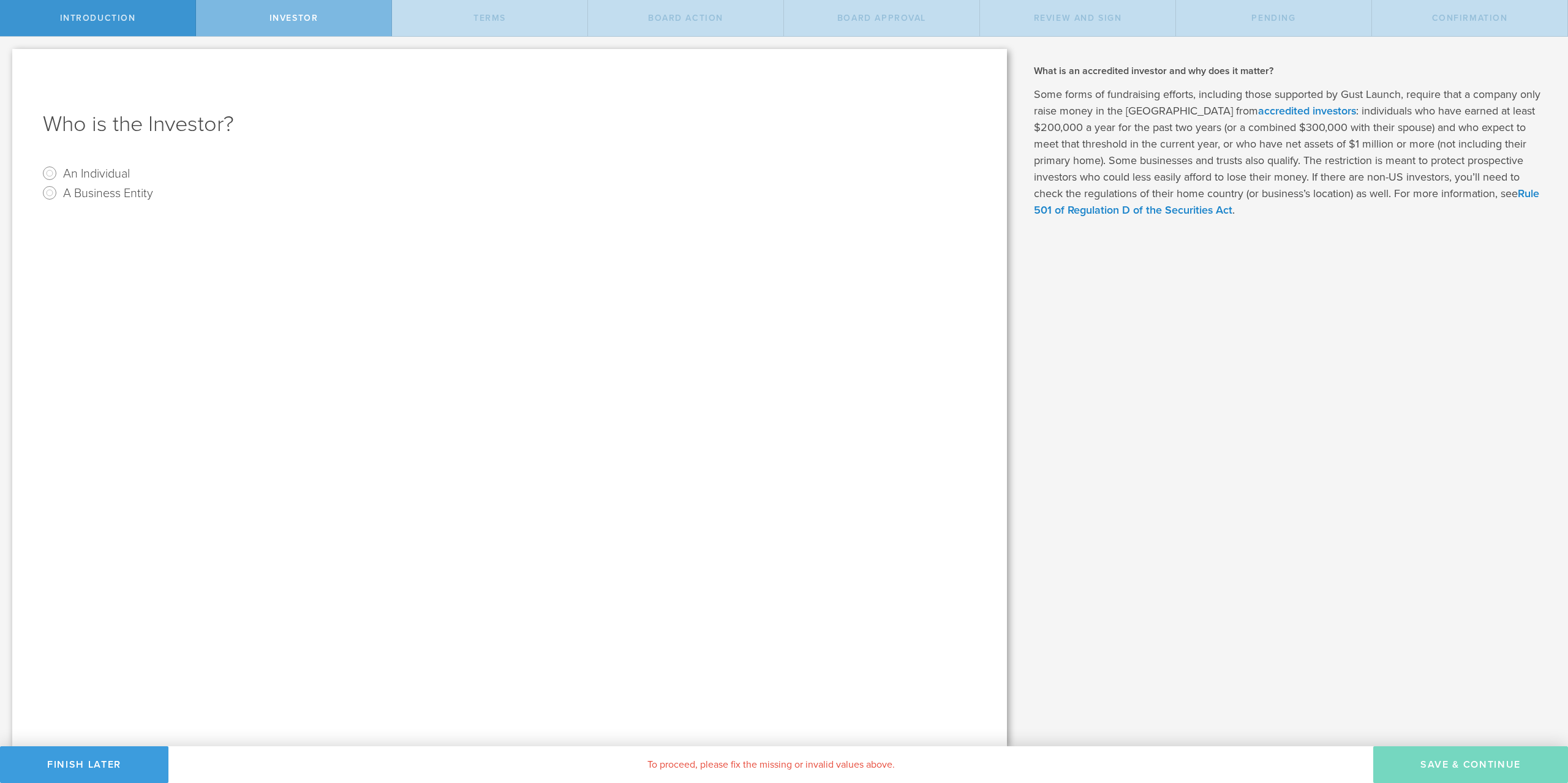
click at [74, 169] on label "An Individual" at bounding box center [96, 172] width 67 height 17
click at [59, 169] on input "An Individual" at bounding box center [49, 173] width 19 height 19
radio input "true"
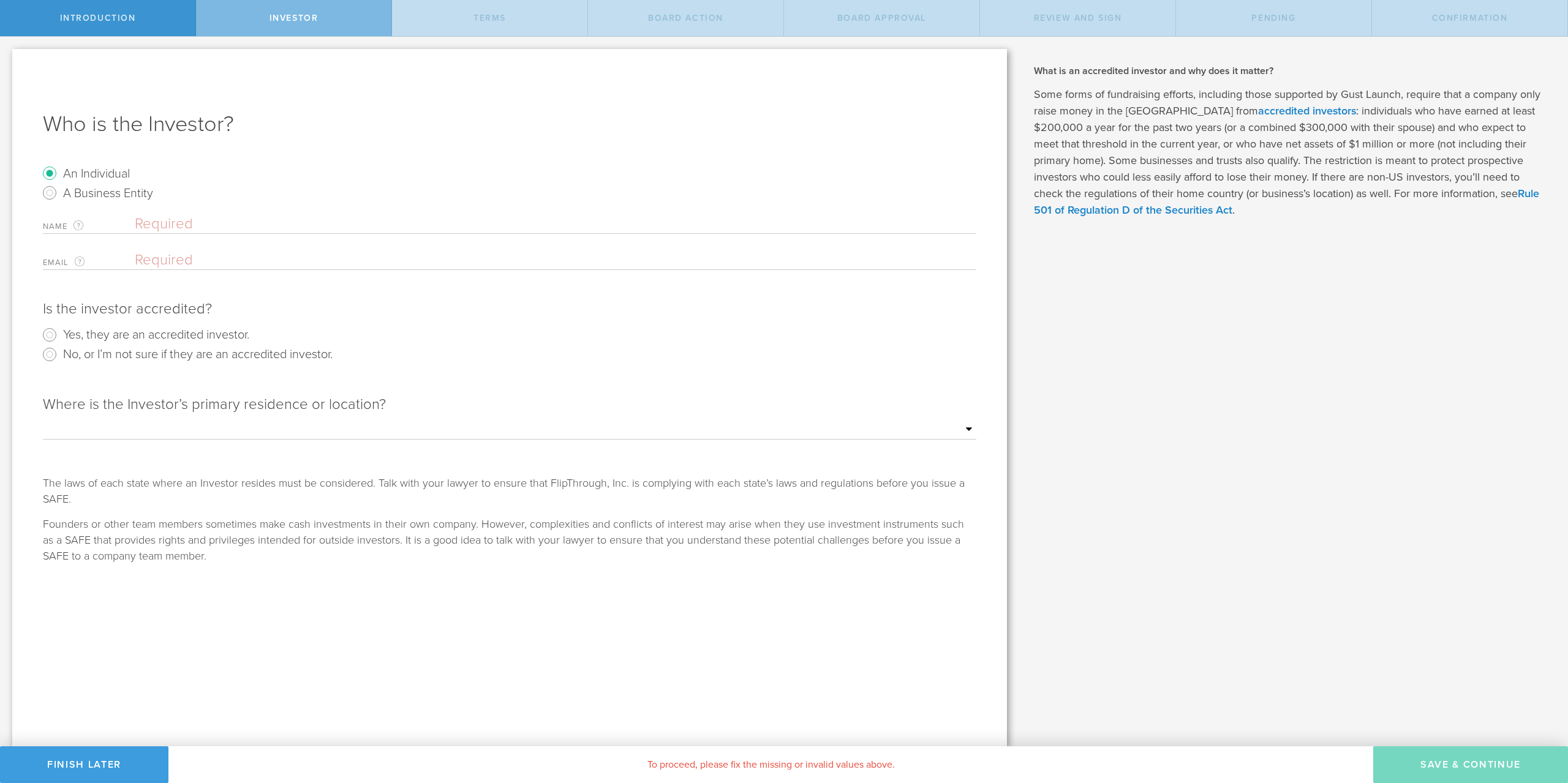
click at [126, 216] on div "Name The first and last name of the person that will be the SAFE holder." at bounding box center [509, 225] width 933 height 19
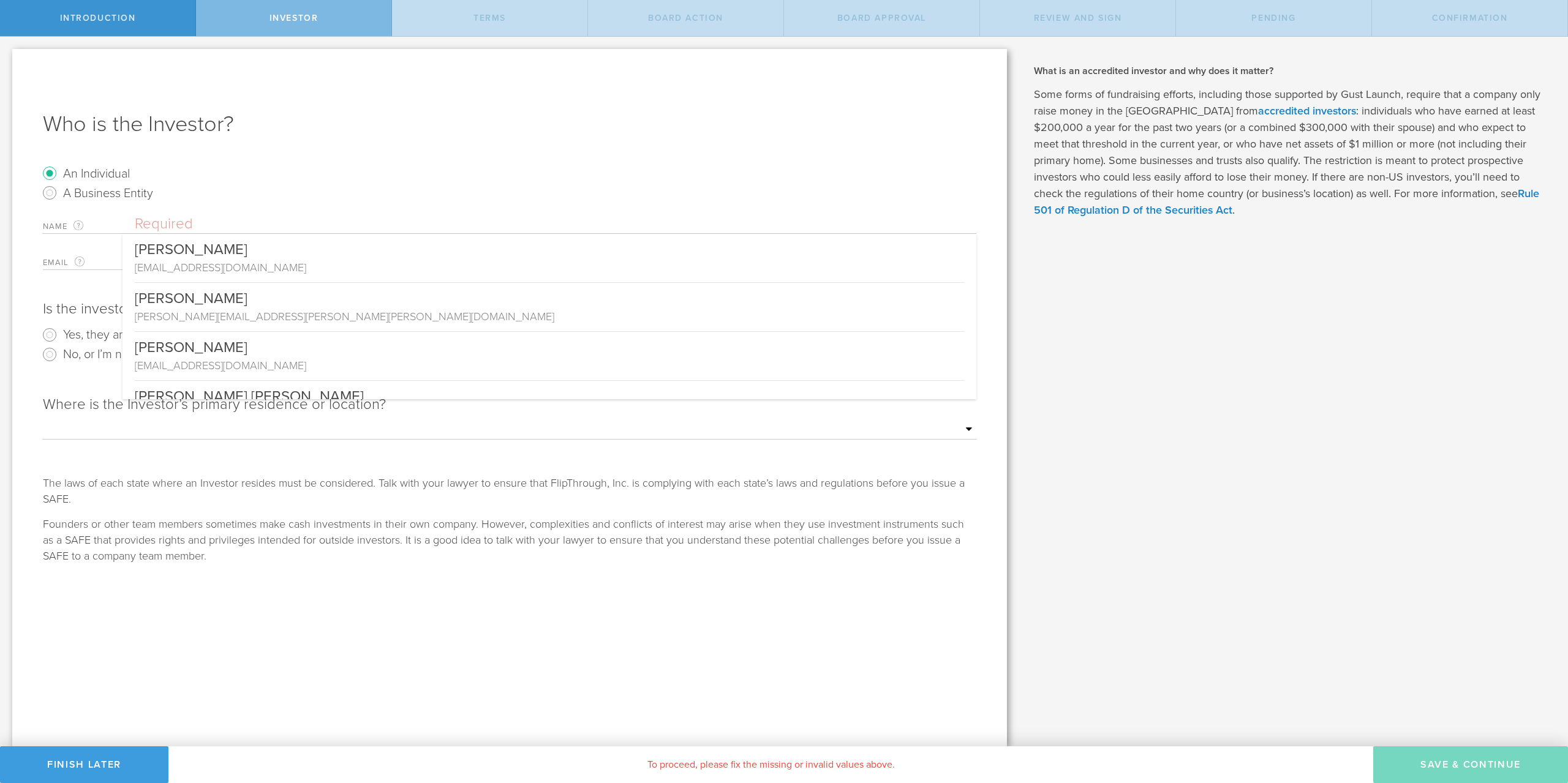
click at [150, 224] on input "text" at bounding box center [555, 224] width 841 height 18
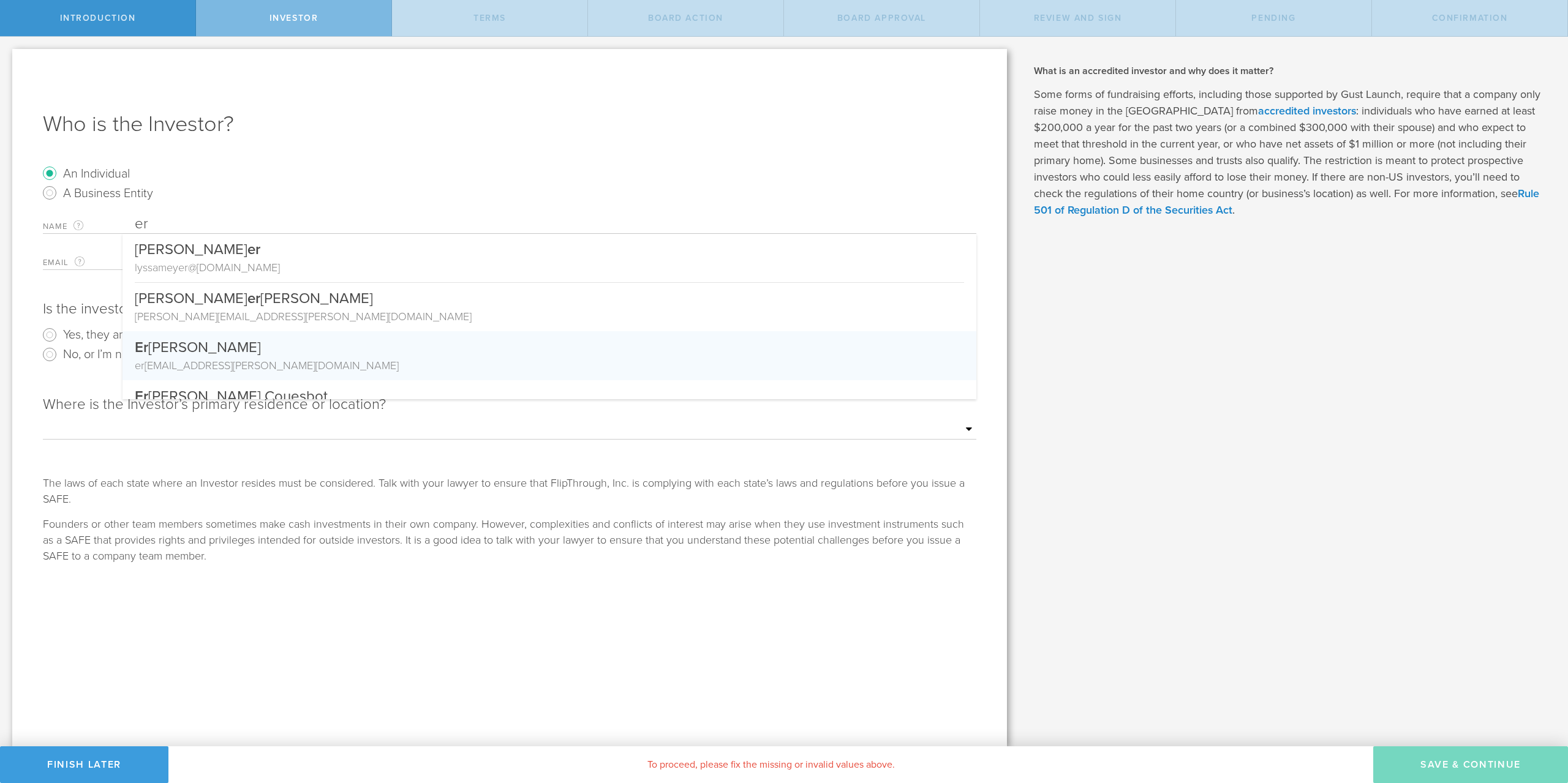
click at [196, 355] on div "Er ik Shea" at bounding box center [549, 344] width 830 height 26
type input "[PERSON_NAME]"
type input "[PERSON_NAME][EMAIL_ADDRESS][PERSON_NAME][DOMAIN_NAME]"
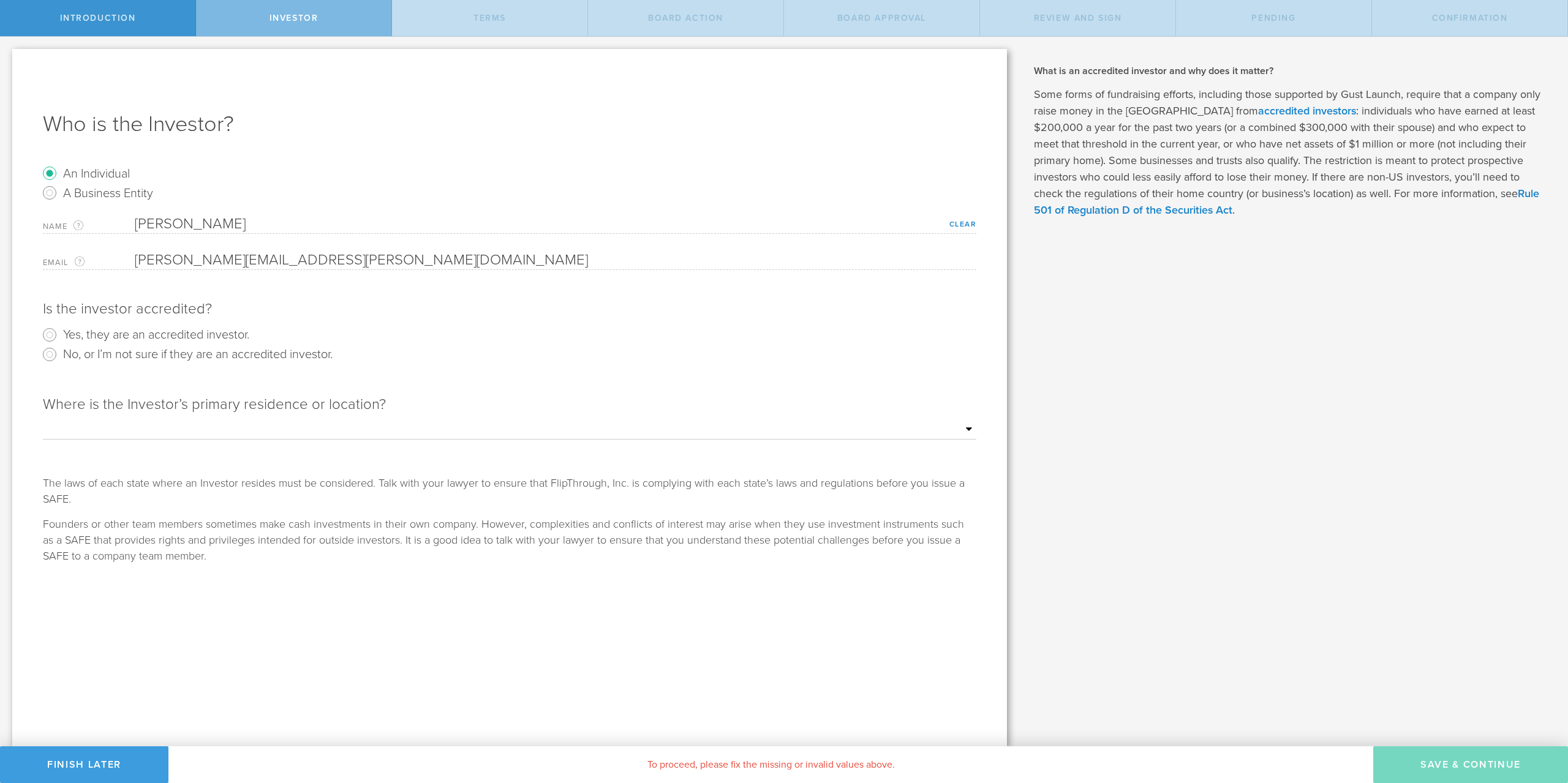
click at [152, 330] on label "Yes, they are an accredited investor." at bounding box center [156, 334] width 186 height 17
click at [59, 330] on input "Yes, they are an accredited investor." at bounding box center [49, 335] width 19 height 19
radio input "true"
click at [43, 421] on select "Outside of the US Alabama Alaska Arizona Arkansas California Colorado Connectic…" at bounding box center [509, 429] width 933 height 18
select select "string:MA"
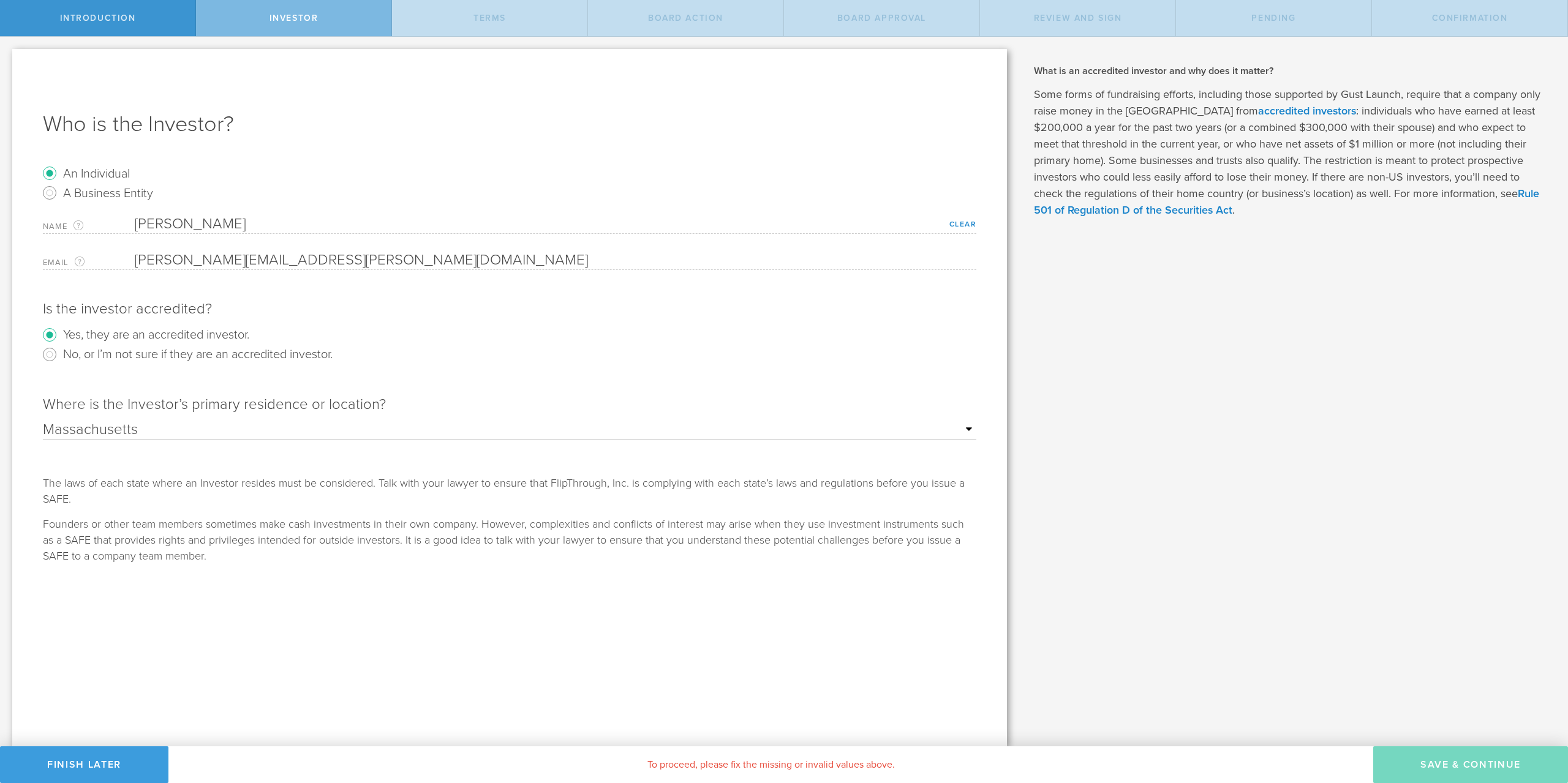
click option "Massachusetts" at bounding box center [0, 0] width 0 height 0
click at [347, 525] on div "Founders or other team members sometimes make cash investments in their own com…" at bounding box center [509, 540] width 933 height 47
click at [1460, 769] on button "Save & Continue" at bounding box center [1470, 765] width 195 height 37
checkbox input "true"
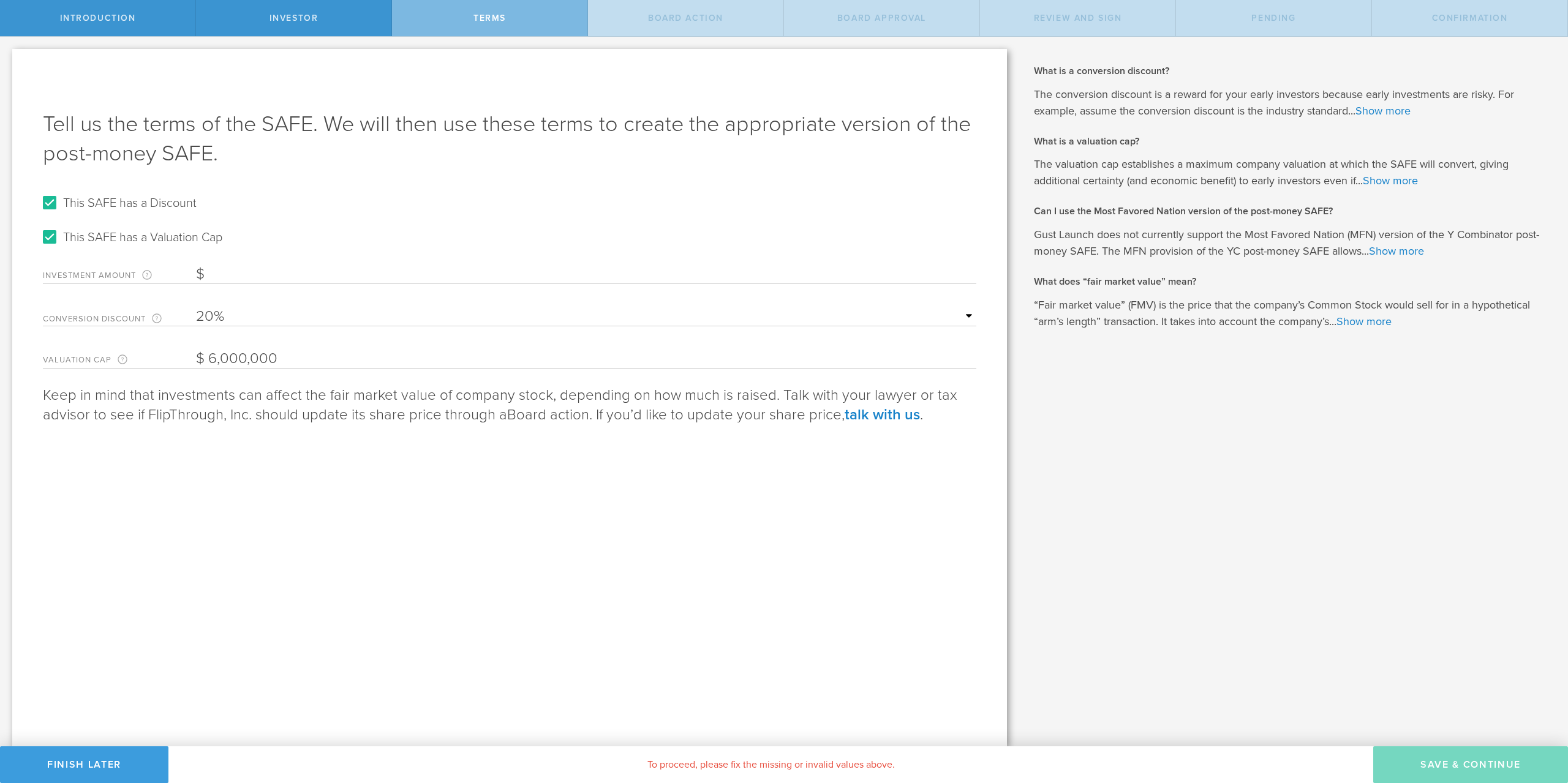
click at [218, 270] on input "Investment Amount The amount (in USD) that this investor is paying for the SAFE." at bounding box center [585, 274] width 780 height 18
type input "25,000"
drag, startPoint x: 292, startPoint y: 298, endPoint x: 294, endPoint y: 310, distance: 12.2
click at [292, 300] on form "This SAFE has a Discount This SAFE has a Valuation Cap Investment Amount The am…" at bounding box center [509, 280] width 933 height 175
click at [51, 204] on input "This SAFE has a Discount" at bounding box center [49, 203] width 19 height 19
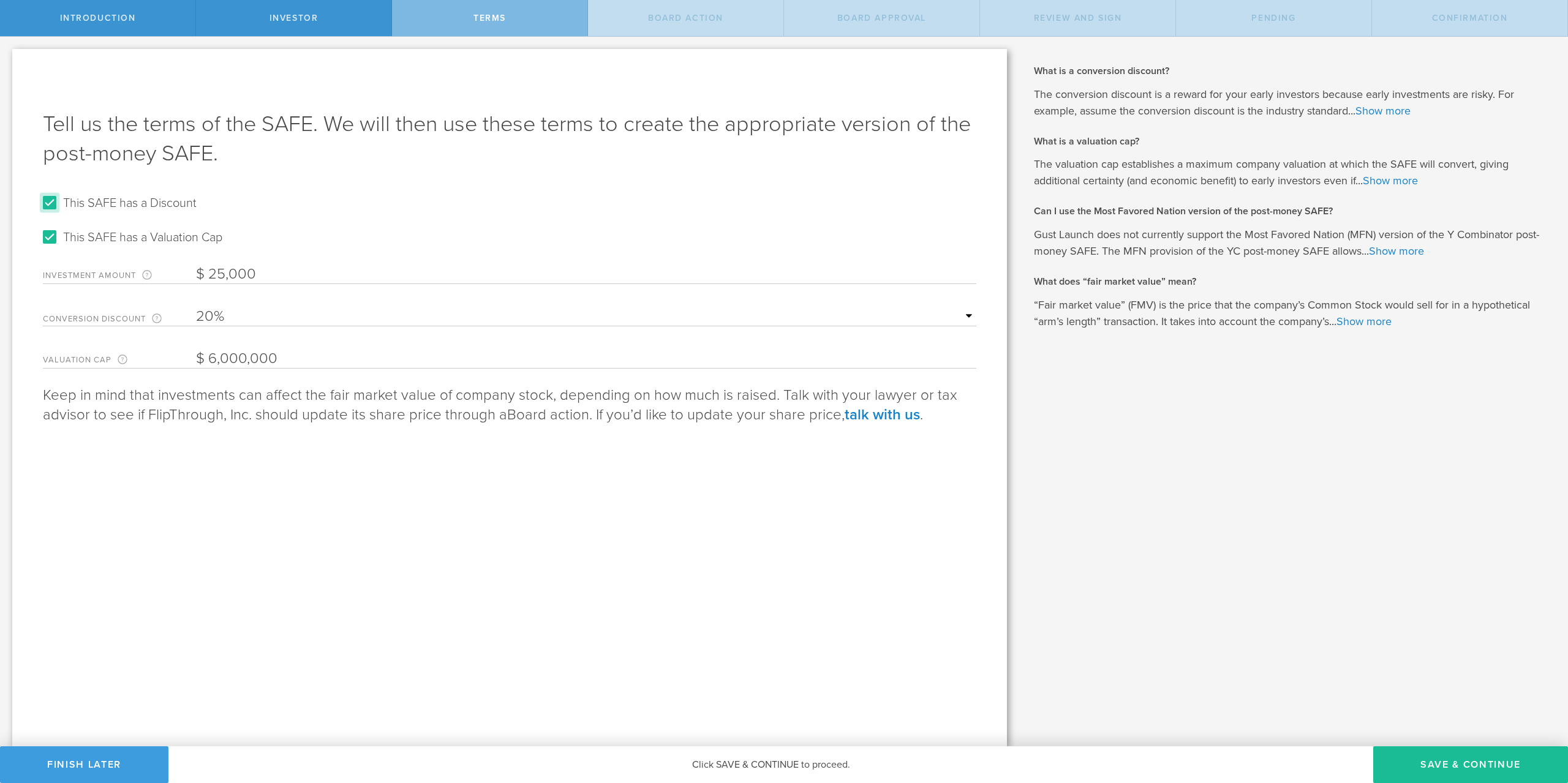
checkbox input "false"
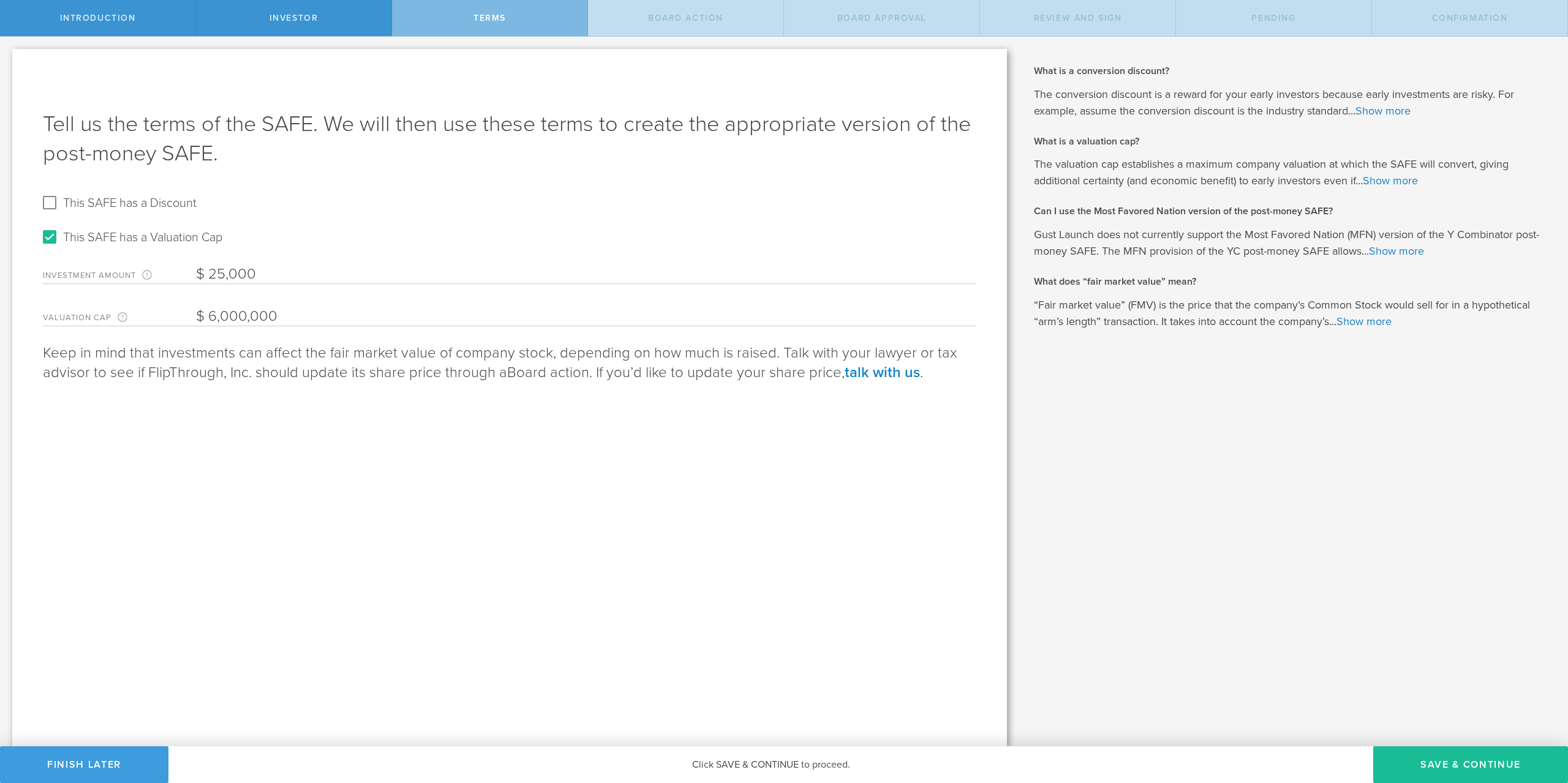
click at [595, 611] on div "Tell us the terms of the SAFE. We will then use these terms to create the appro…" at bounding box center [510, 398] width 994 height 698
click at [1435, 767] on button "Save & Continue" at bounding box center [1470, 765] width 195 height 37
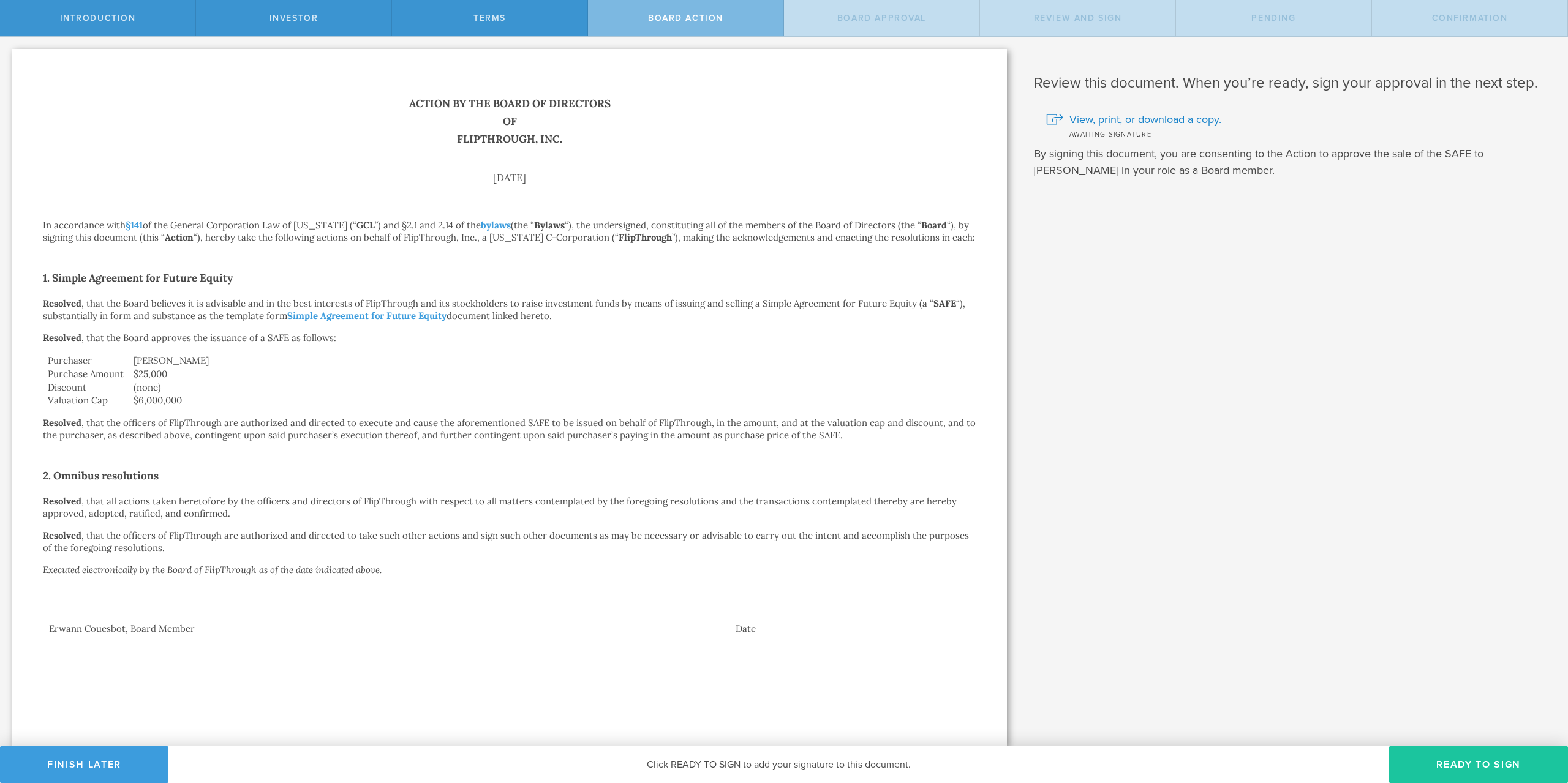
click at [1436, 765] on button "Ready to Sign" at bounding box center [1478, 765] width 179 height 37
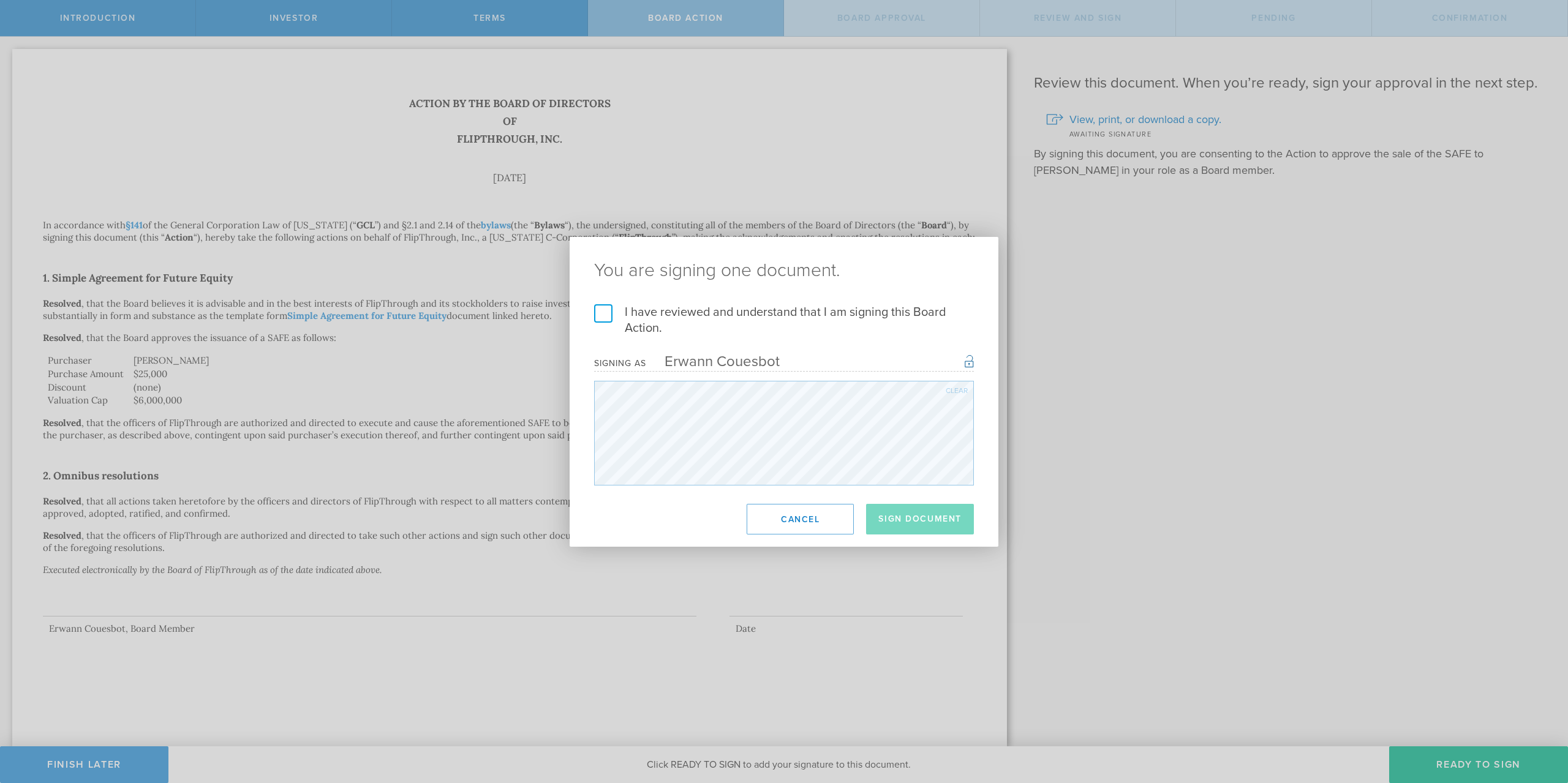
click at [605, 312] on label "I have reviewed and understand that I am signing this Board Action." at bounding box center [784, 320] width 380 height 32
click at [0, 0] on input "I have reviewed and understand that I am signing this Board Action." at bounding box center [0, 0] width 0 height 0
drag, startPoint x: 924, startPoint y: 523, endPoint x: 815, endPoint y: 542, distance: 110.6
click at [923, 523] on button "Sign Document" at bounding box center [920, 519] width 108 height 31
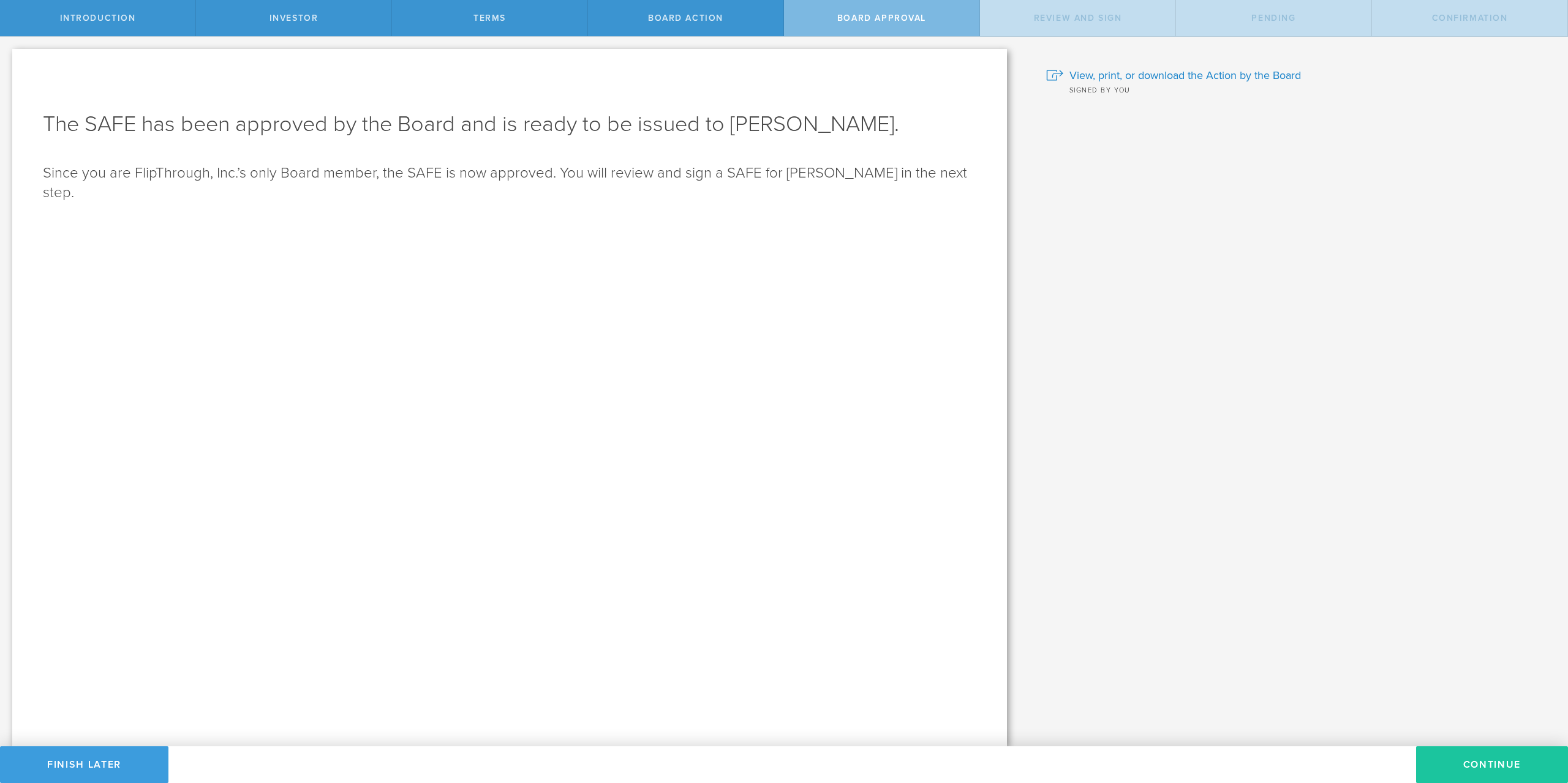
click at [1477, 765] on button "Continue" at bounding box center [1491, 765] width 152 height 37
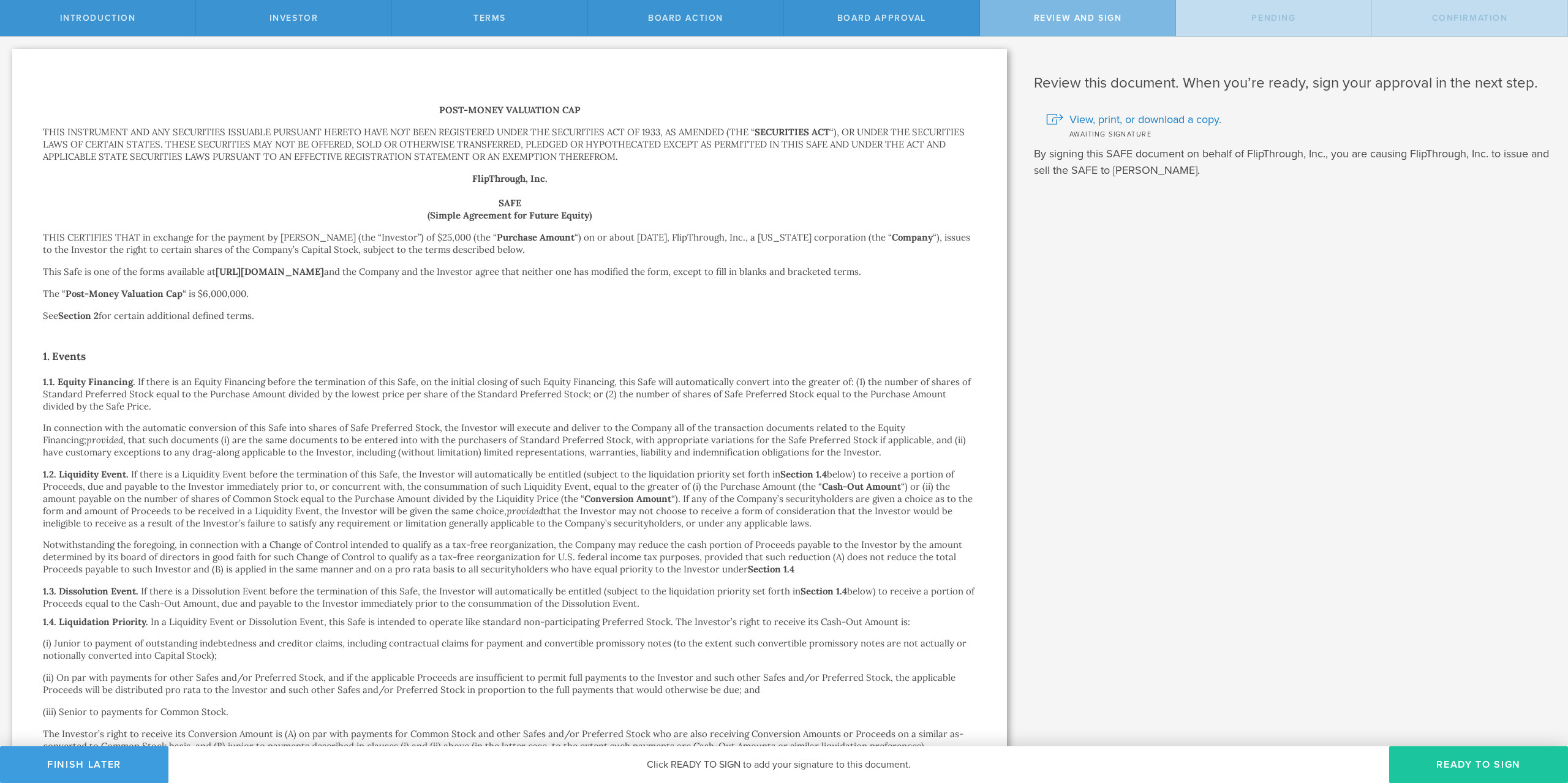
click at [1464, 764] on button "Ready to Sign" at bounding box center [1478, 765] width 179 height 37
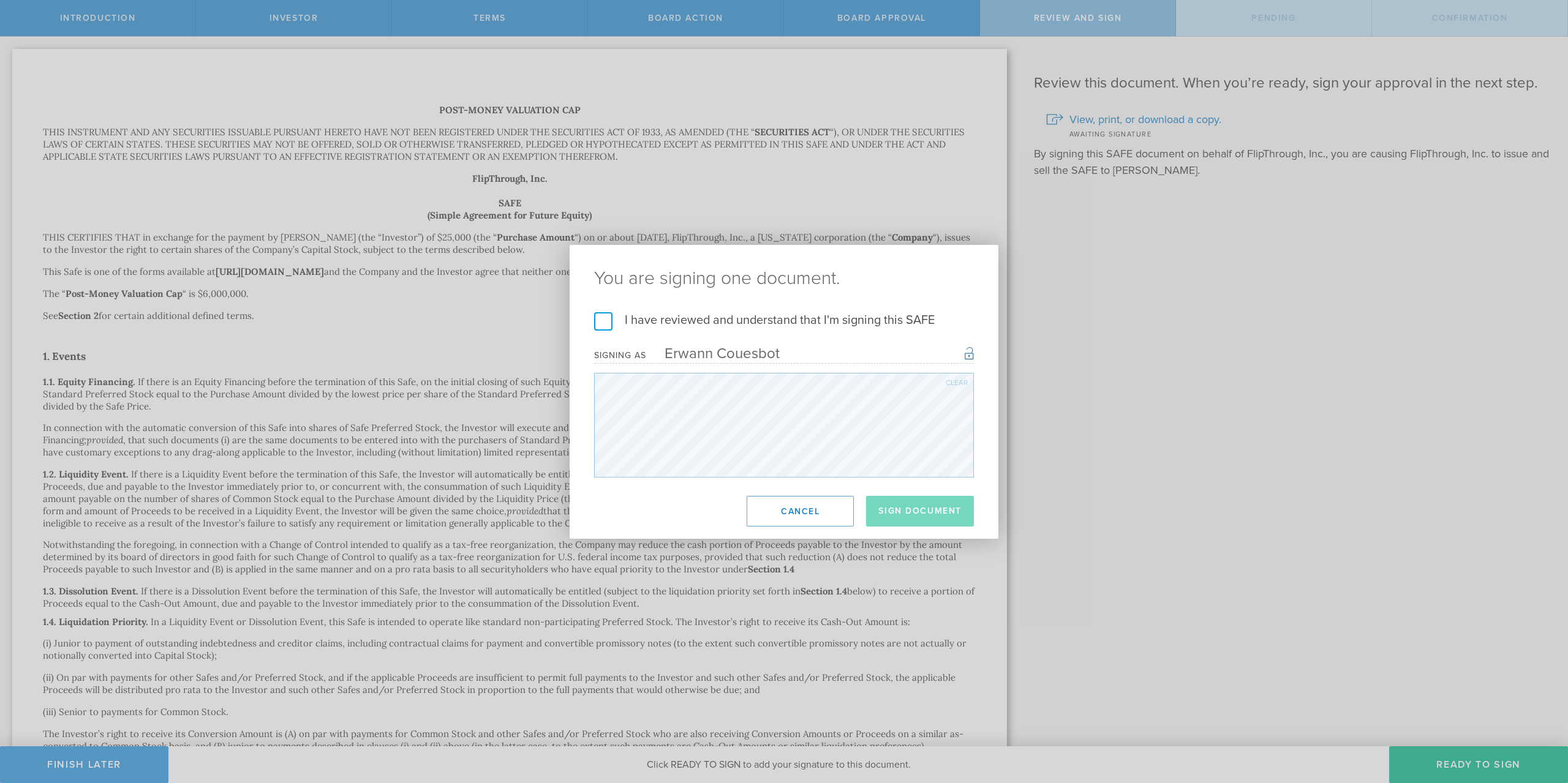
click at [598, 323] on label "I have reviewed and understand that I'm signing this SAFE" at bounding box center [784, 320] width 380 height 16
click at [0, 0] on input "I have reviewed and understand that I'm signing this SAFE" at bounding box center [0, 0] width 0 height 0
click at [925, 507] on button "Sign Document" at bounding box center [920, 512] width 108 height 31
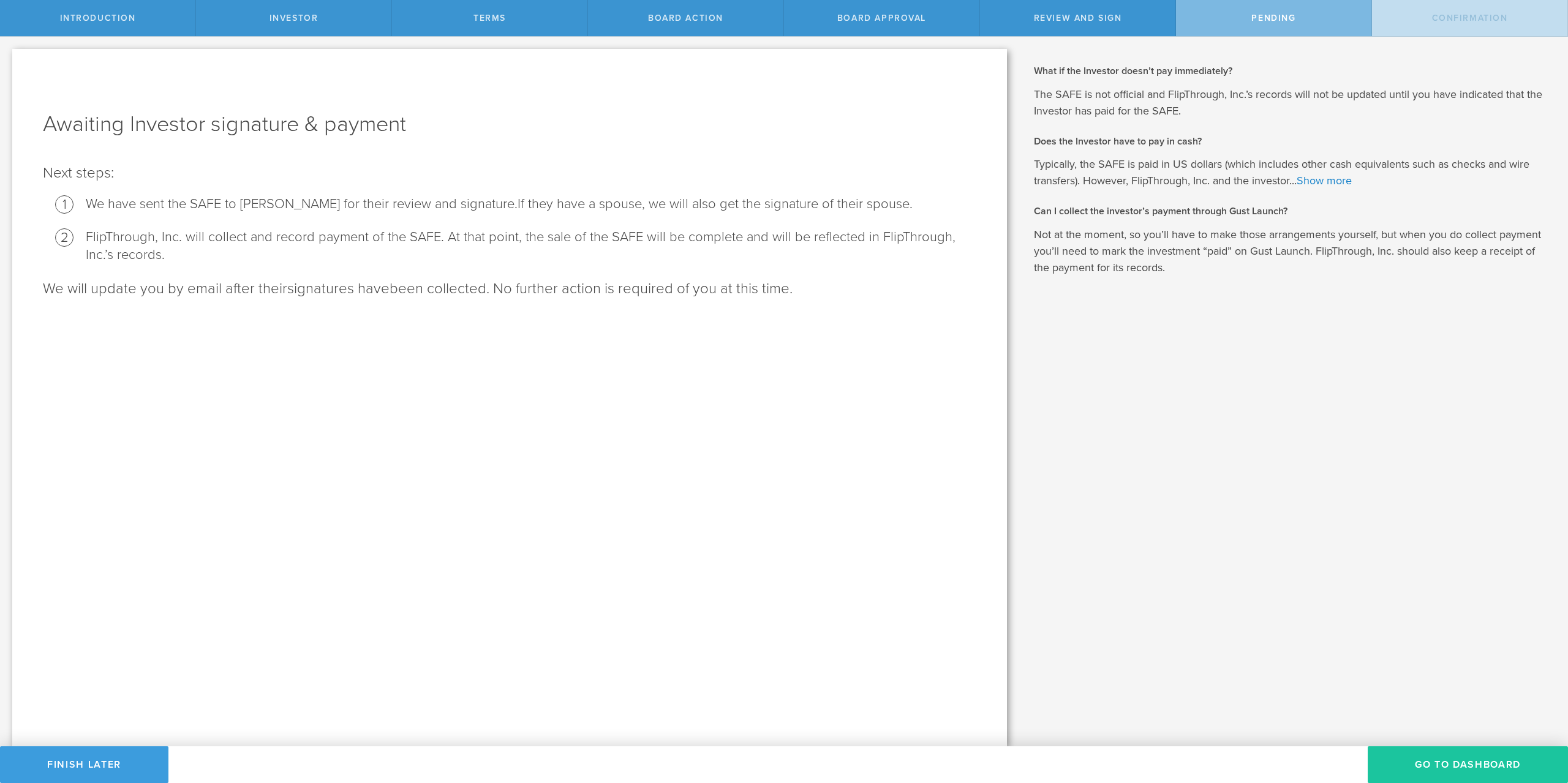
click at [1409, 761] on button "Go To Dashboard" at bounding box center [1467, 765] width 201 height 37
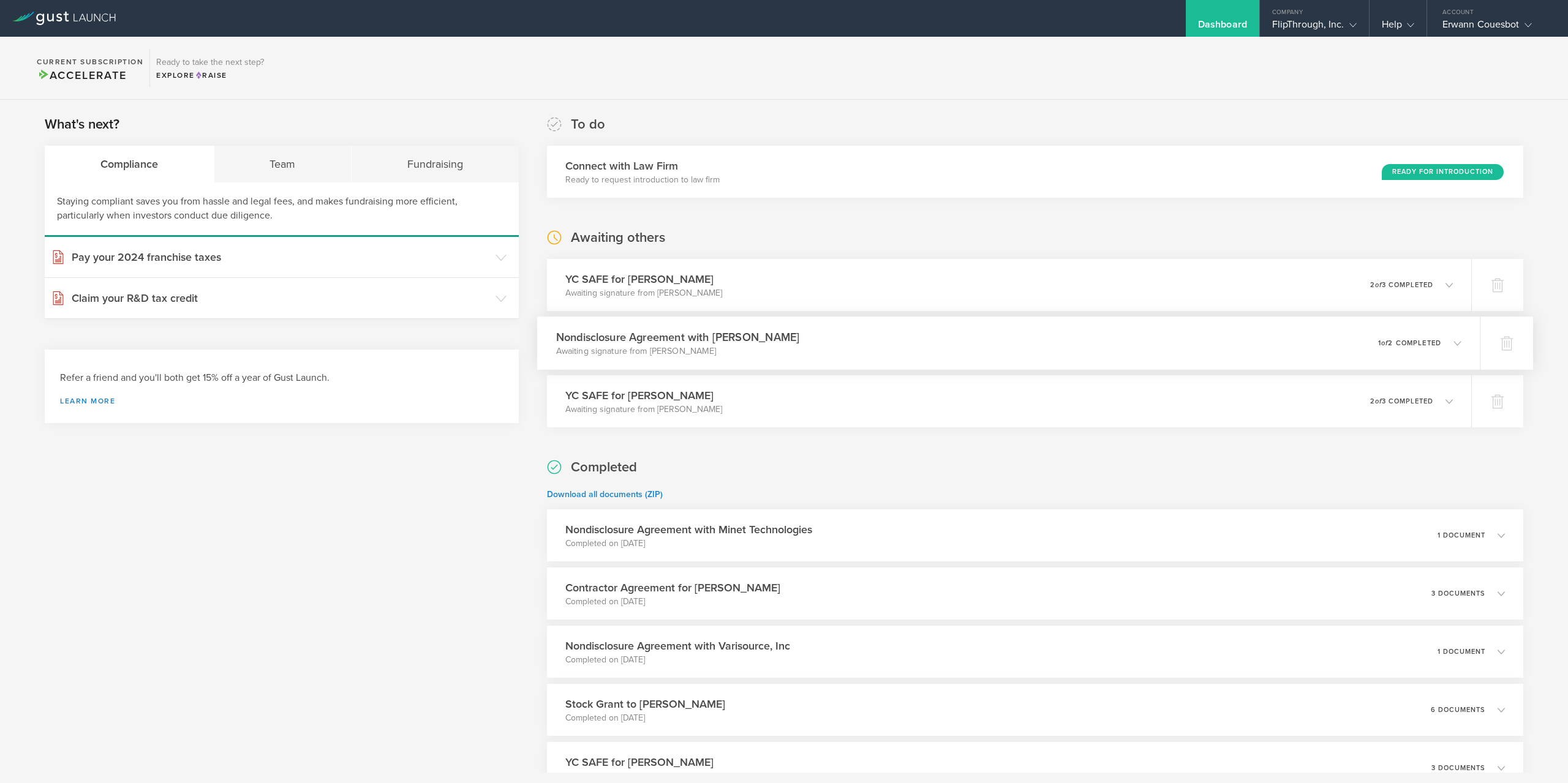
click at [768, 339] on div "Nondisclosure Agreement with [PERSON_NAME] Awaiting signature from [PERSON_NAME…" at bounding box center [1008, 343] width 943 height 53
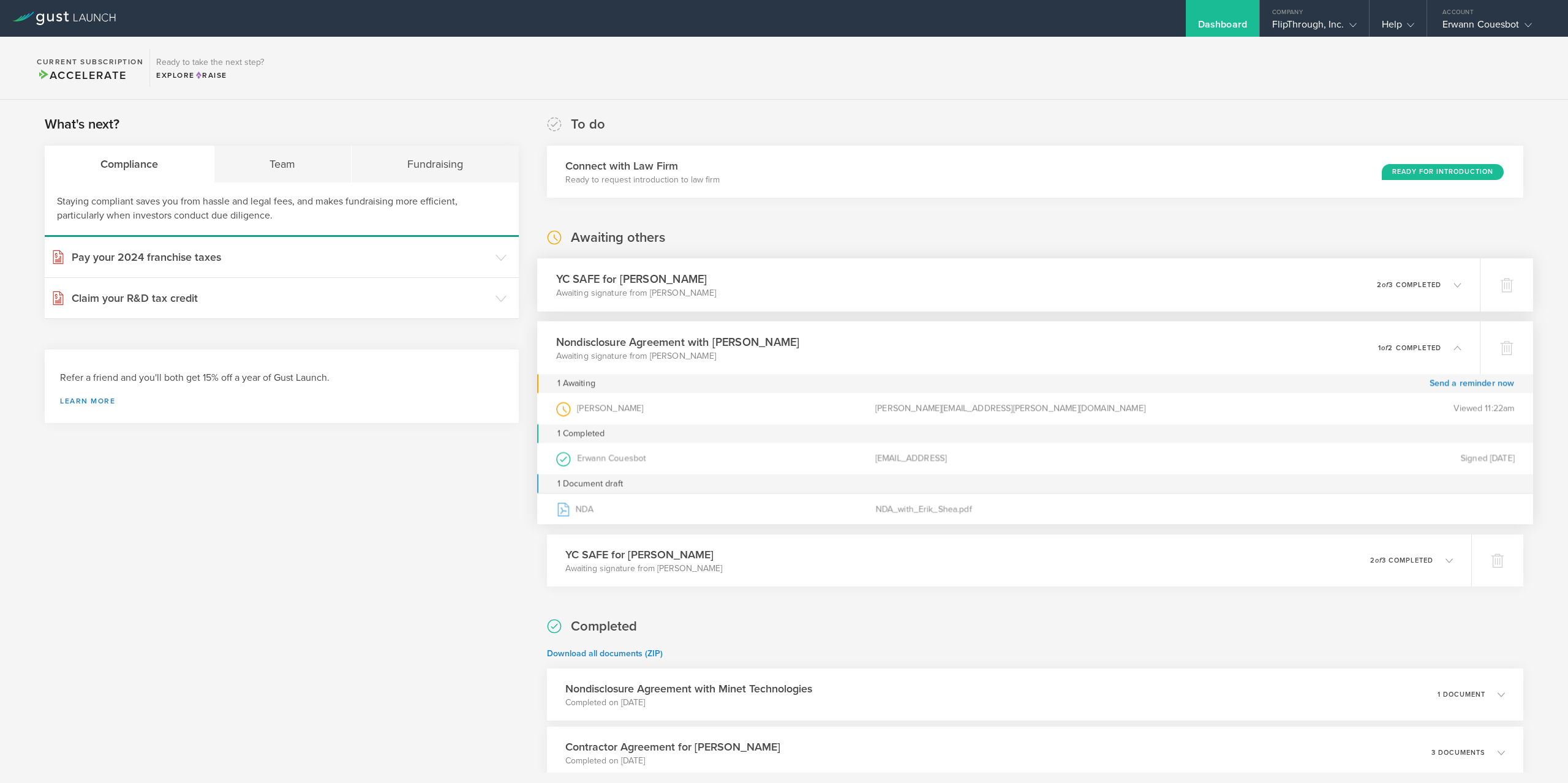
click at [826, 277] on div "YC SAFE for [PERSON_NAME] Awaiting signature from [PERSON_NAME] 0 undeliverable…" at bounding box center [1008, 285] width 943 height 53
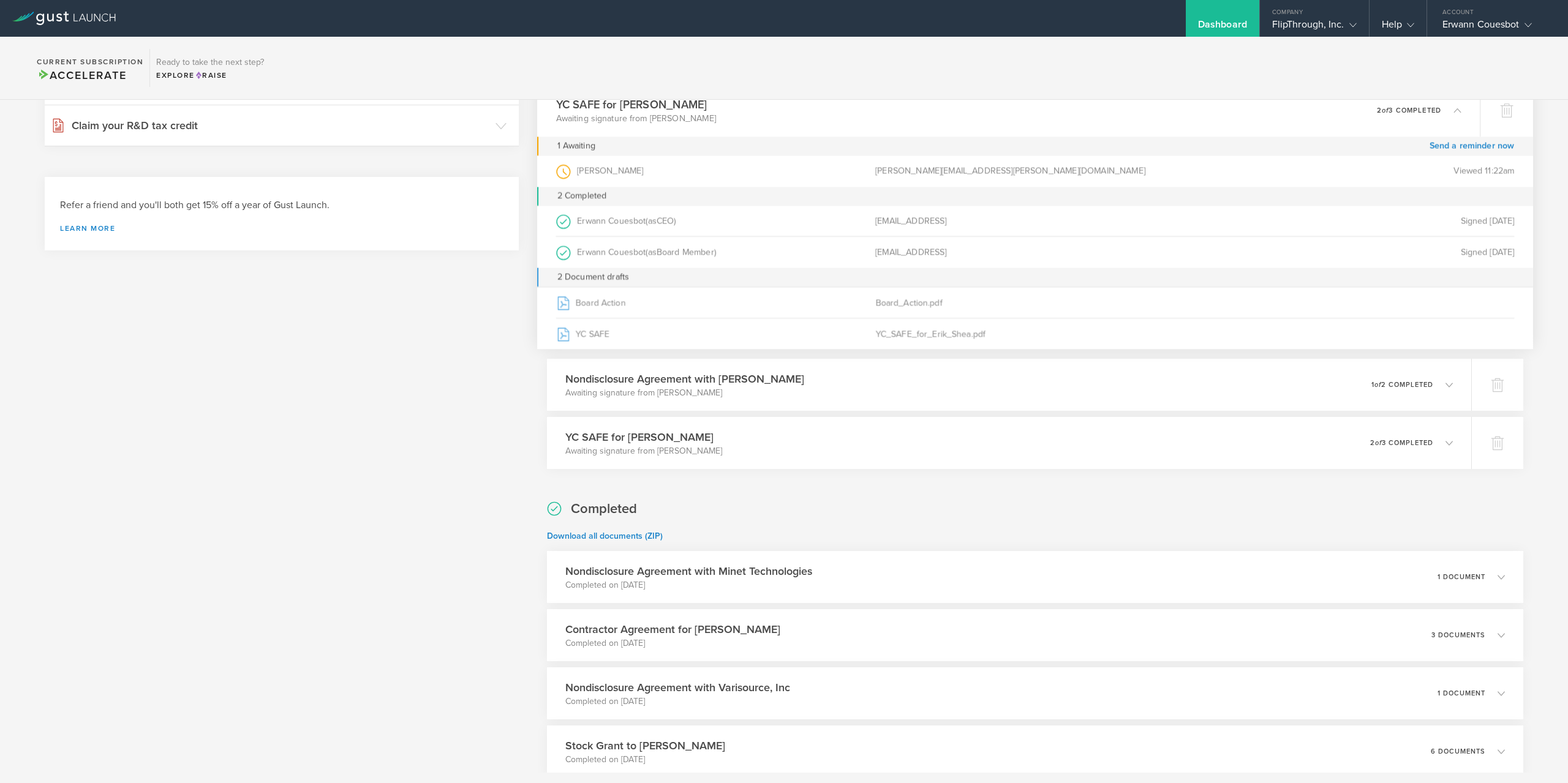
scroll to position [162, 0]
